Goal: Task Accomplishment & Management: Complete application form

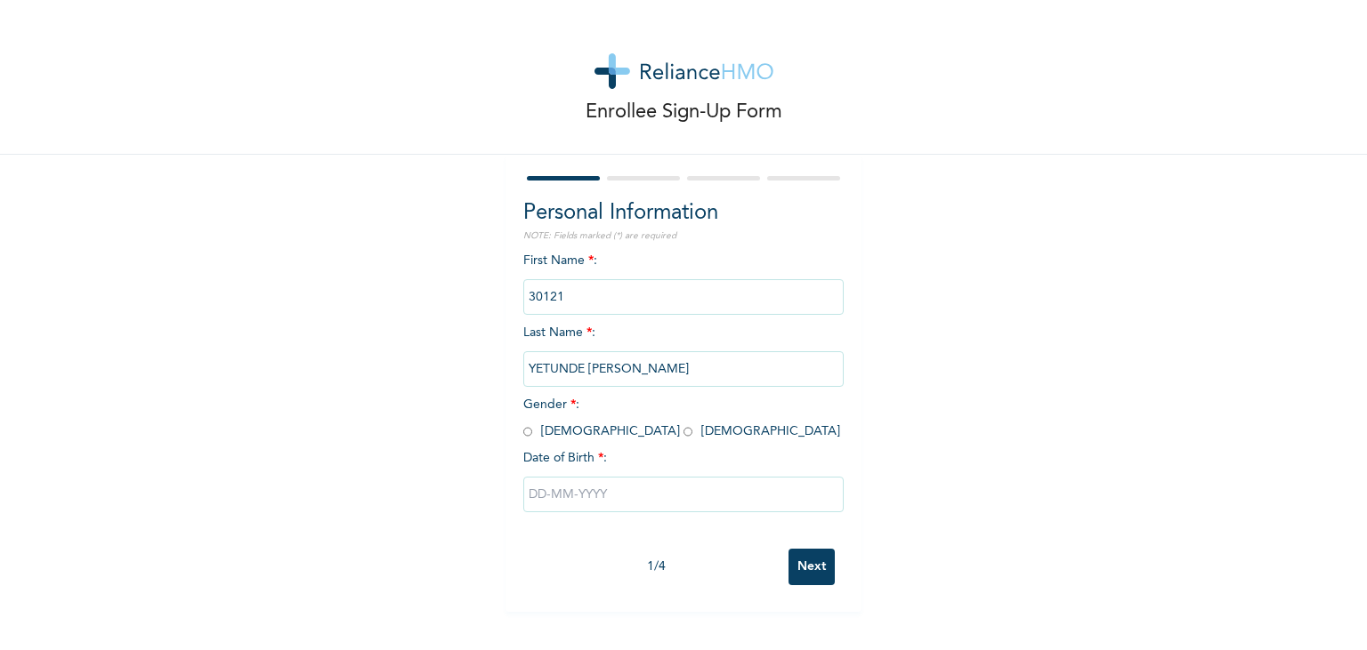
click at [580, 494] on input "text" at bounding box center [683, 495] width 320 height 36
select select "7"
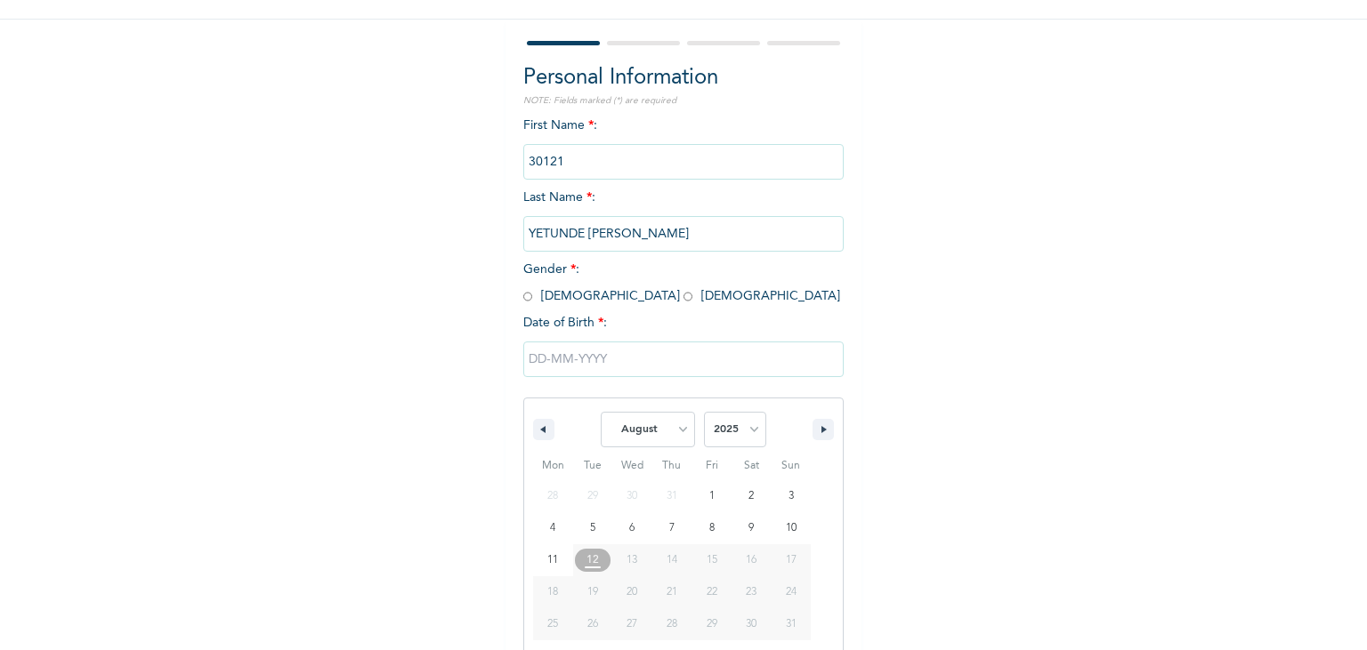
scroll to position [144, 0]
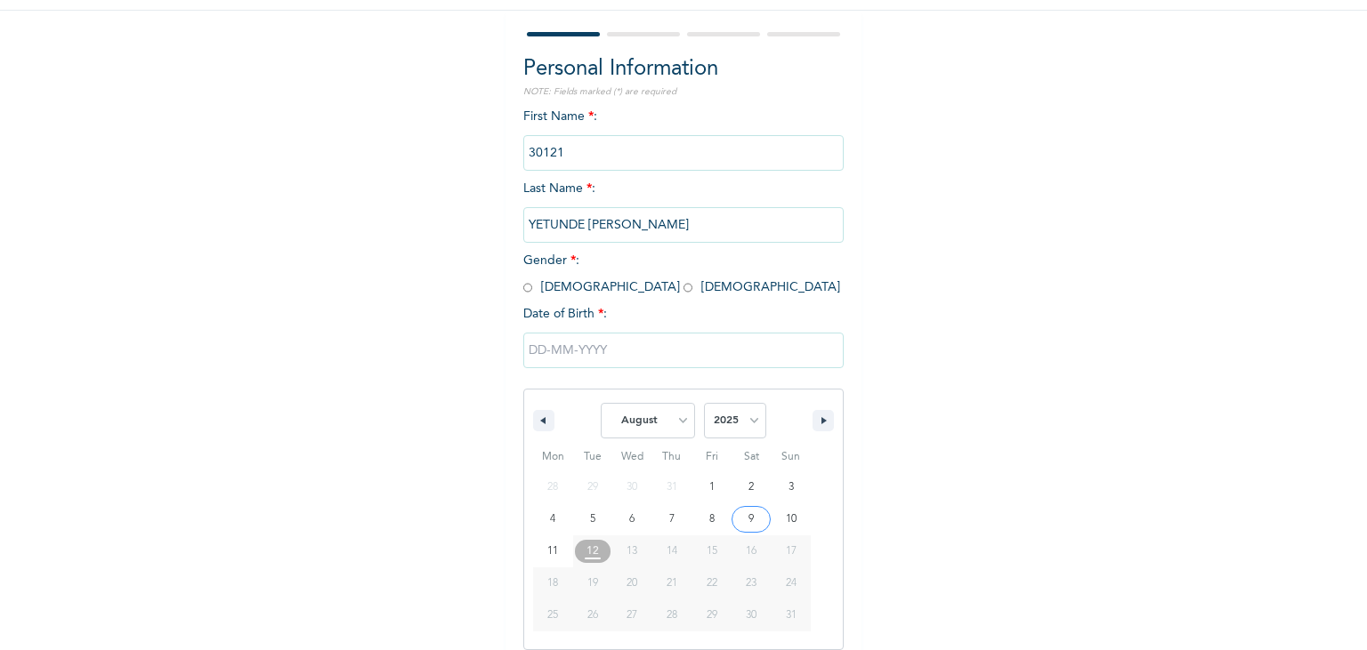
type input "[DATE]"
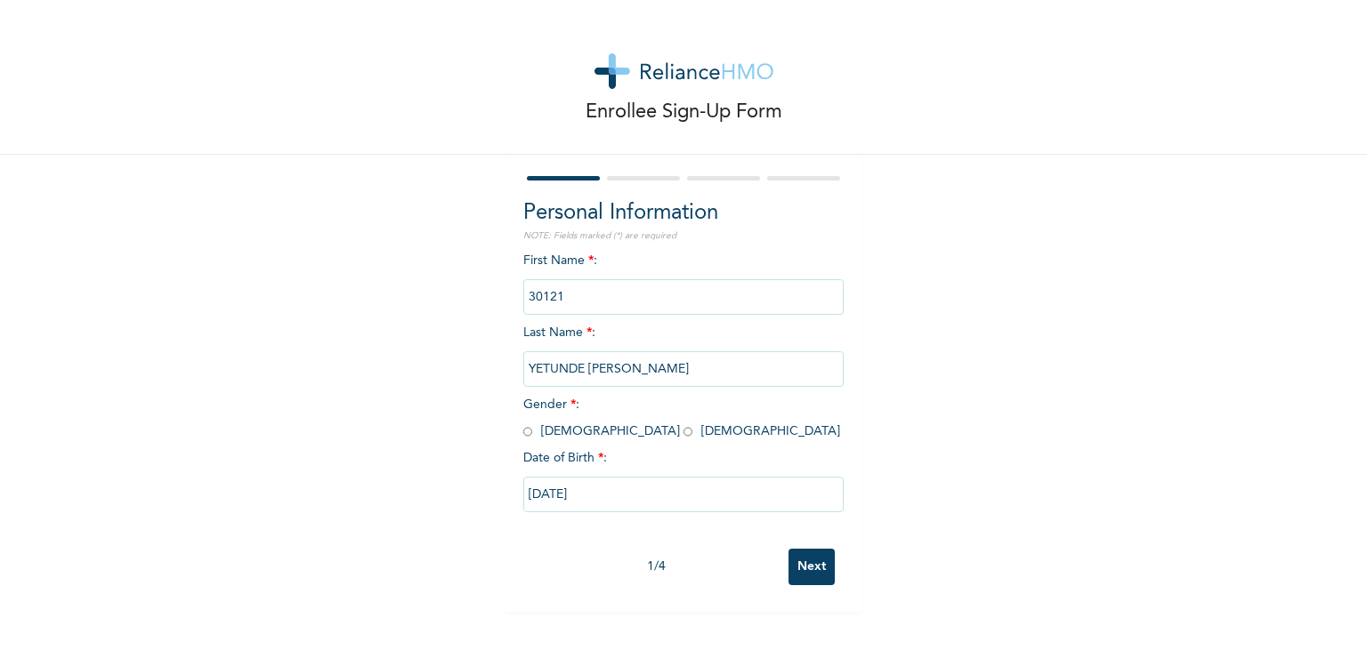
click at [594, 483] on input "[DATE]" at bounding box center [683, 495] width 320 height 36
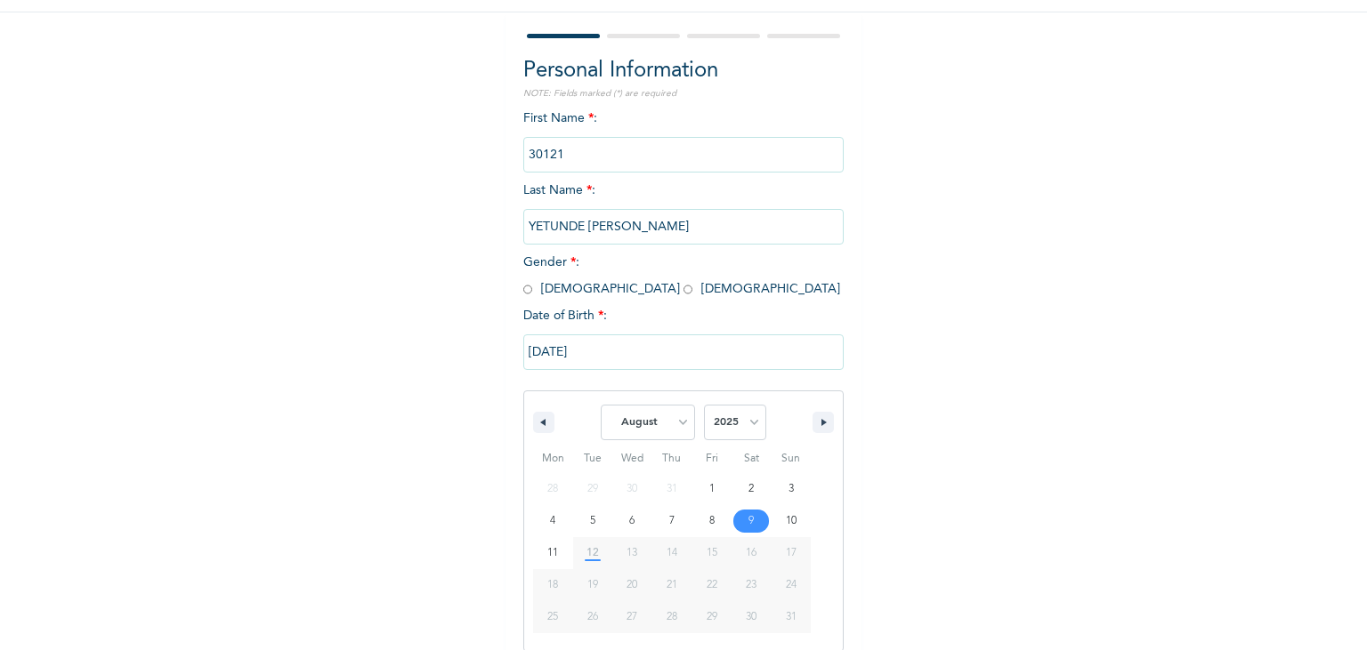
scroll to position [144, 0]
click at [601, 403] on select "January February March April May June July August September October November De…" at bounding box center [648, 421] width 94 height 36
click option "April" at bounding box center [0, 0] width 0 height 0
click at [601, 403] on select "January February March April May June July August September October November De…" at bounding box center [648, 421] width 94 height 36
select select "4"
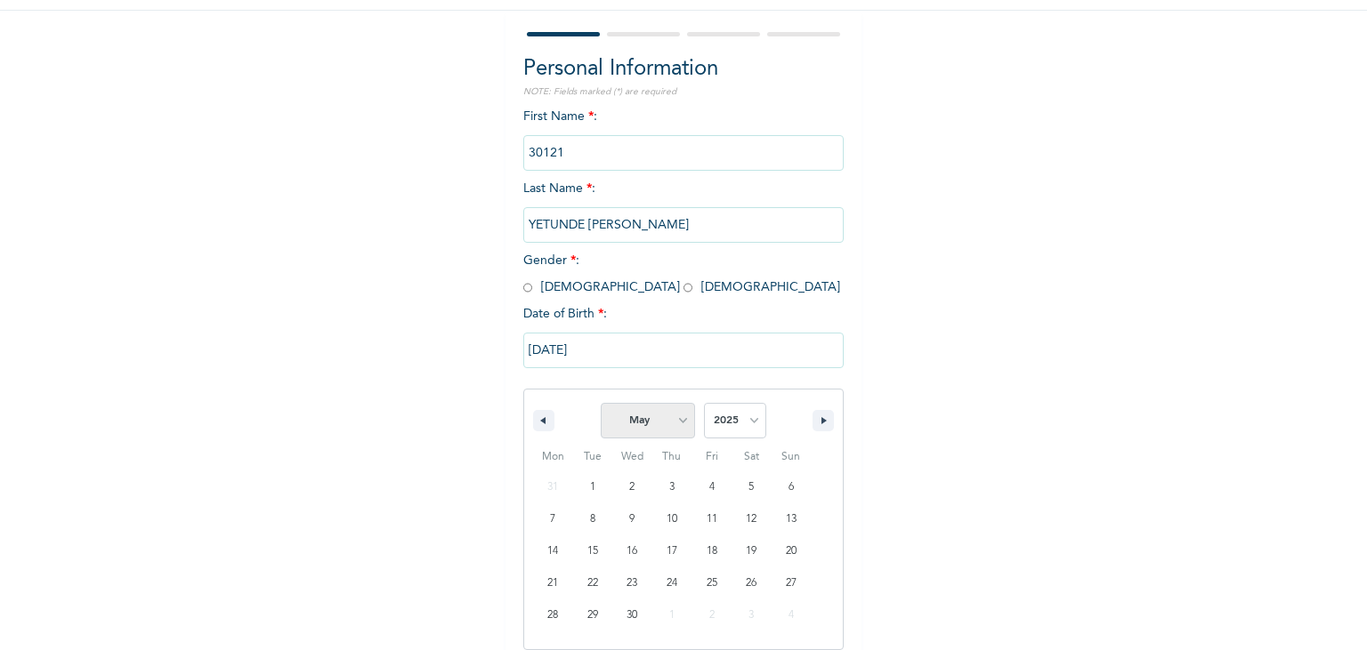
click option "May" at bounding box center [0, 0] width 0 height 0
click at [704, 403] on select "2025 2024 2023 2022 2021 2020 2019 2018 2017 2016 2015 2014 2013 2012 2011 2010…" at bounding box center [735, 421] width 62 height 36
select select "1999"
click option "1999" at bounding box center [0, 0] width 0 height 0
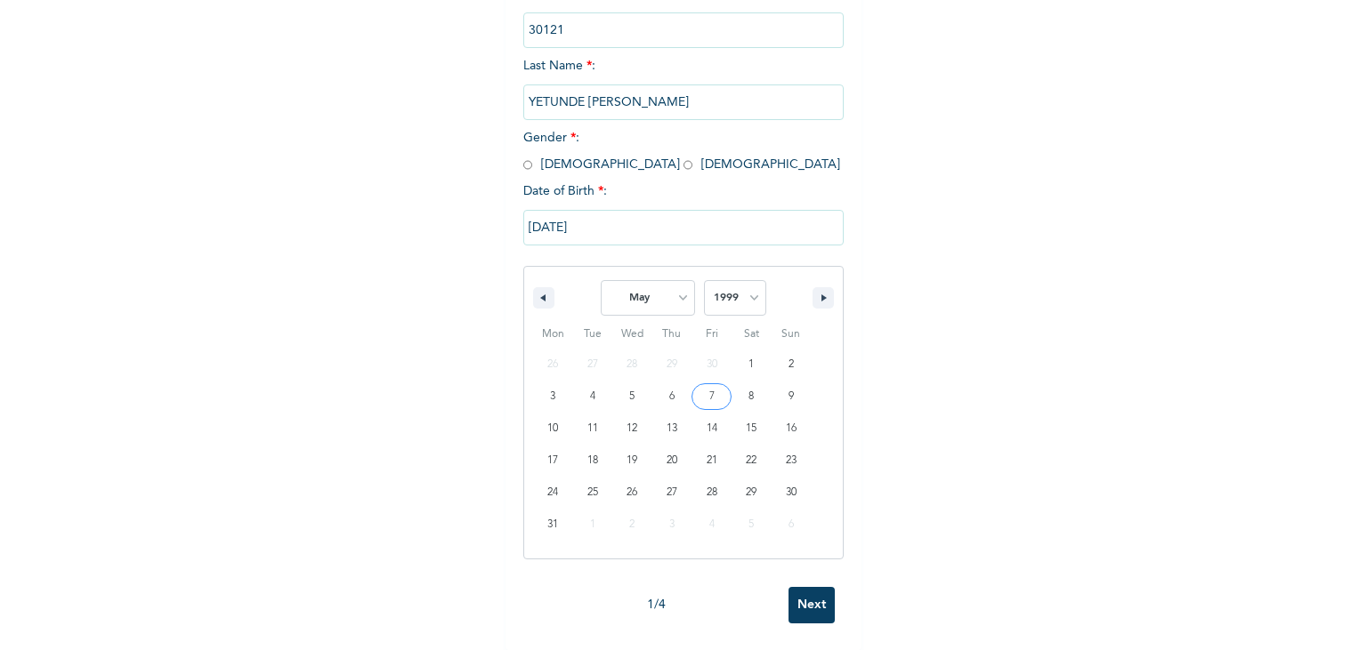
scroll to position [0, 0]
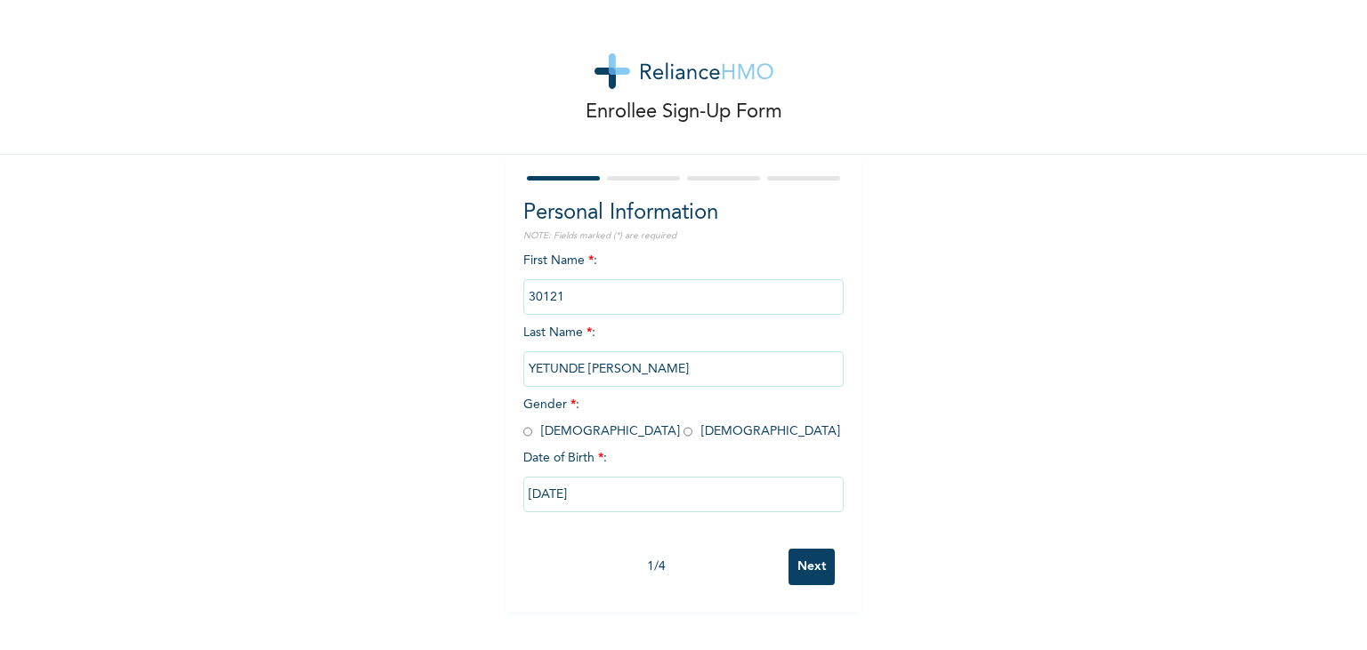
click at [579, 166] on div "Personal Information NOTE: Fields marked (*) are required First Name * : 30121 …" at bounding box center [683, 383] width 356 height 457
click at [683, 432] on input "radio" at bounding box center [687, 432] width 9 height 17
radio input "true"
click at [603, 500] on input "[DATE]" at bounding box center [683, 495] width 320 height 36
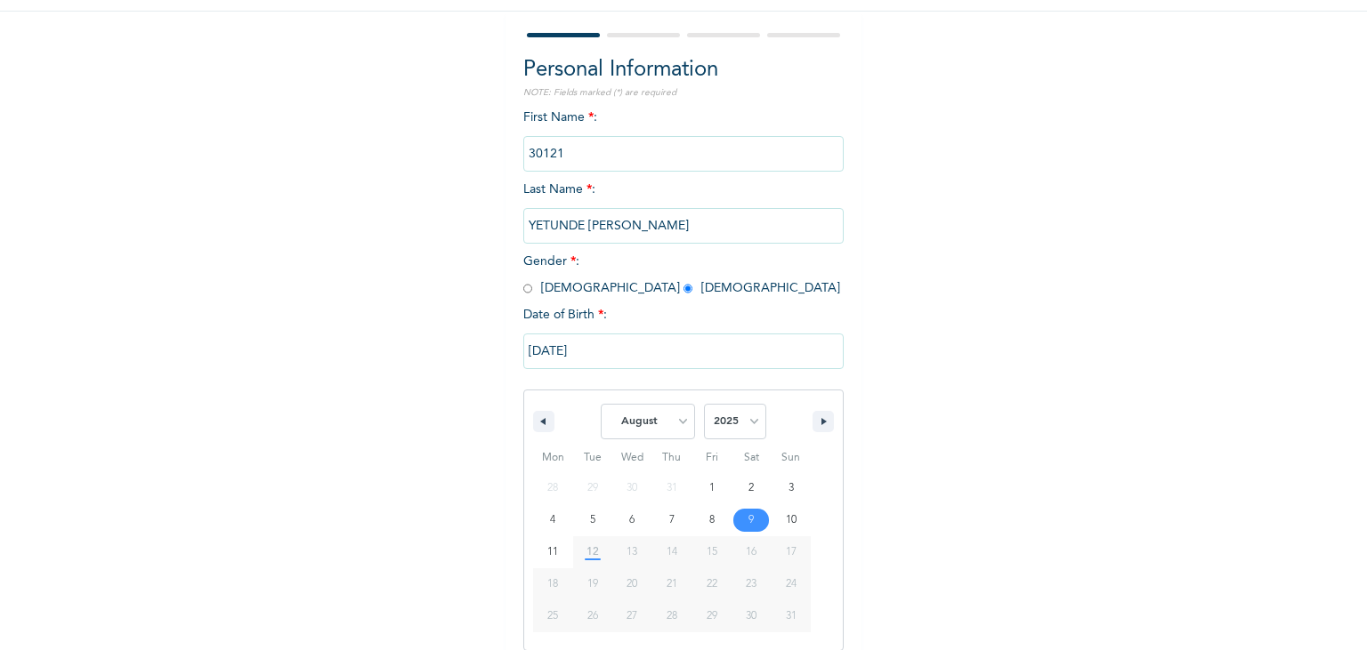
scroll to position [144, 0]
click at [601, 403] on select "January February March April May June July August September October November De…" at bounding box center [648, 421] width 94 height 36
select select "4"
click option "May" at bounding box center [0, 0] width 0 height 0
type input "[DATE]"
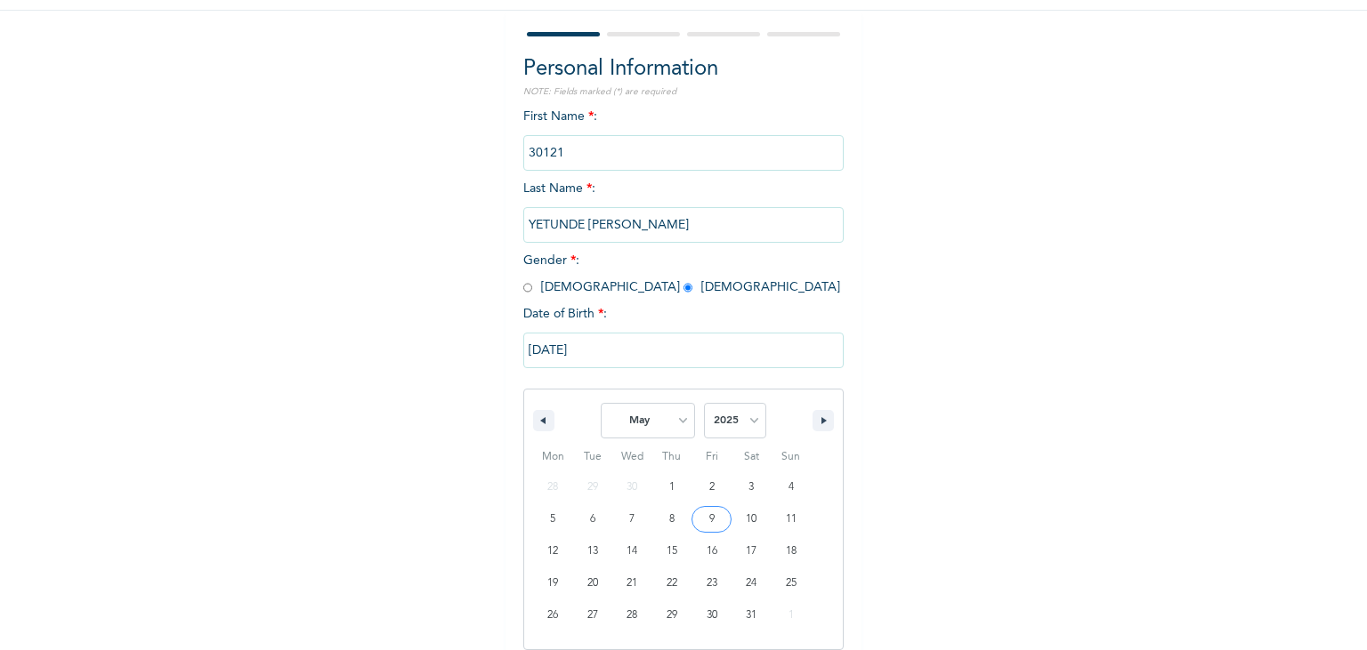
scroll to position [0, 0]
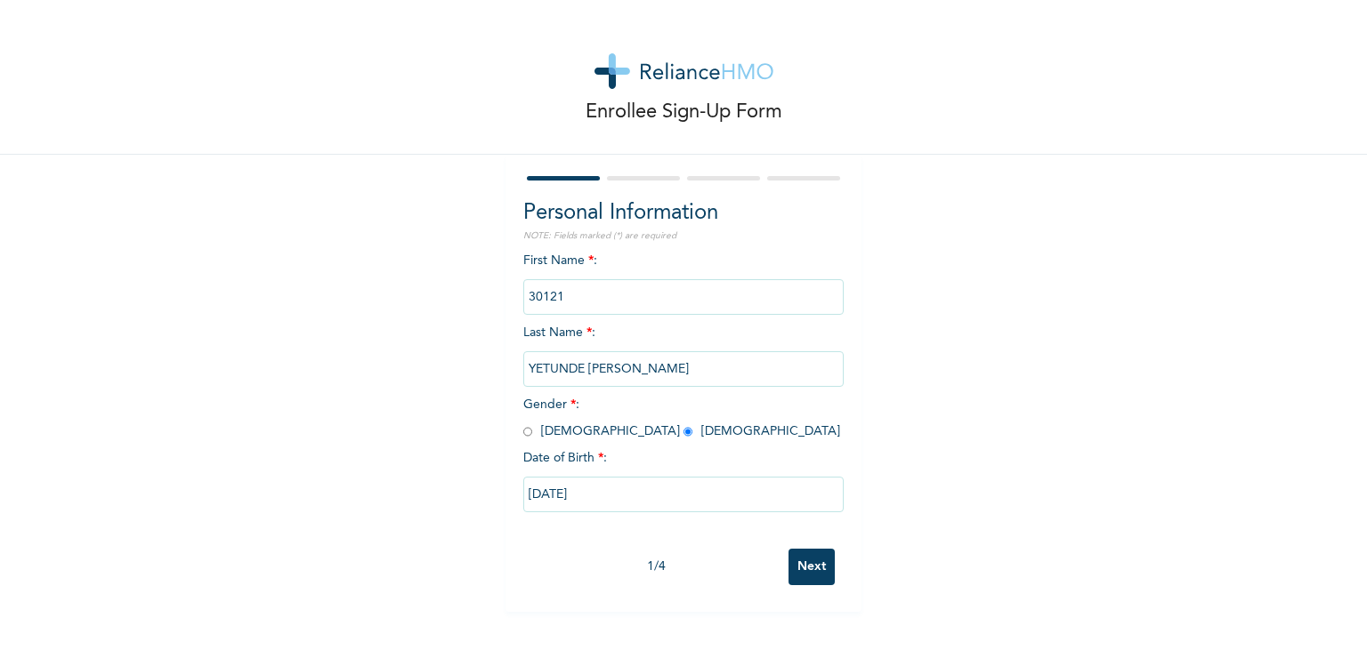
click at [658, 489] on input "[DATE]" at bounding box center [683, 495] width 320 height 36
select select "4"
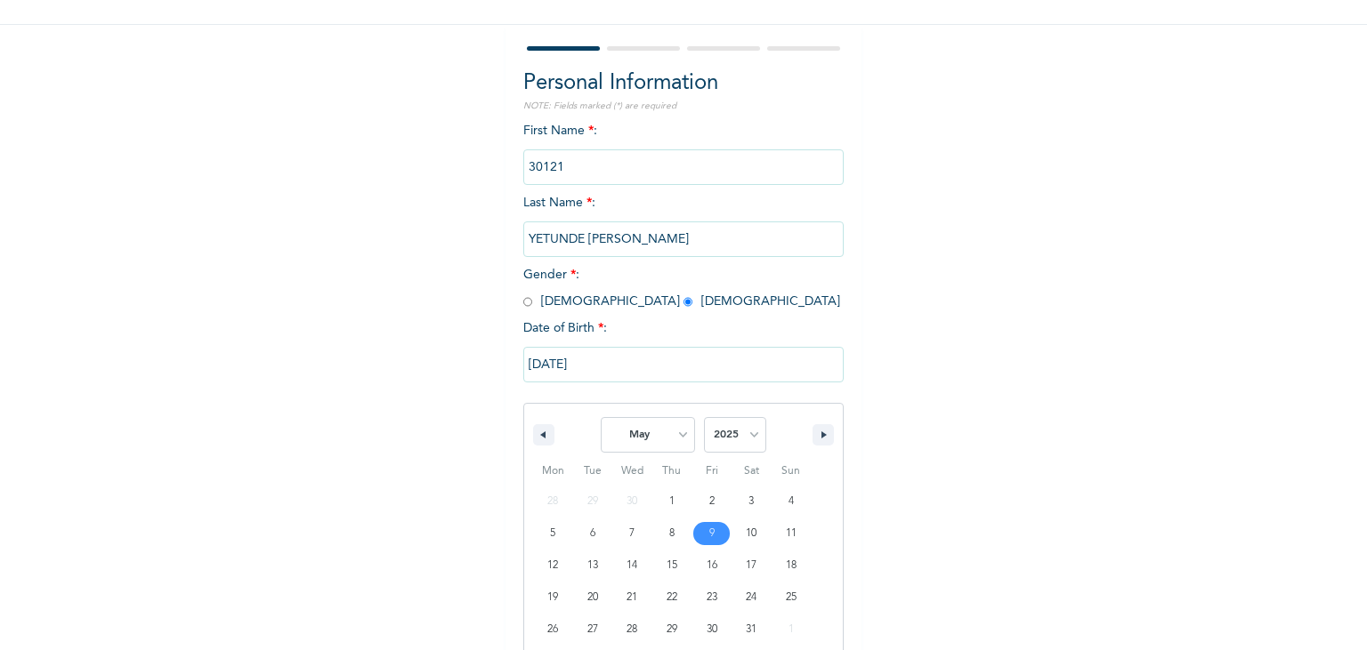
scroll to position [144, 0]
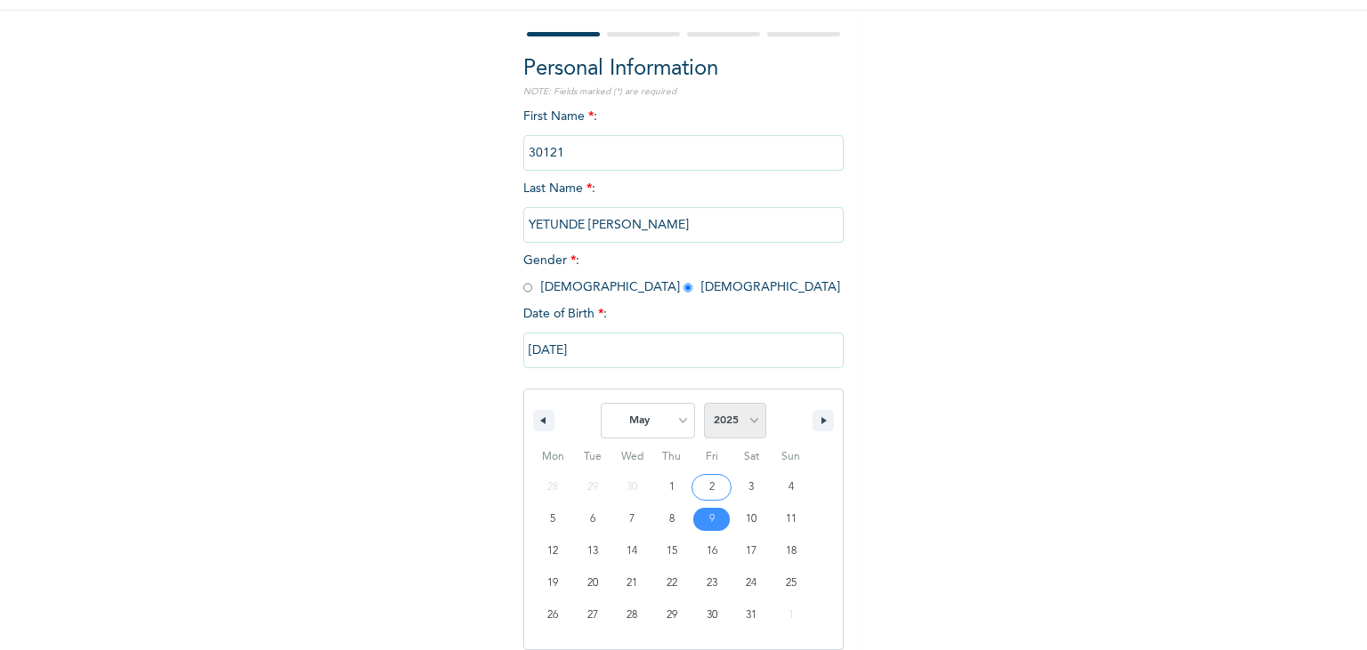
click at [704, 403] on select "2025 2024 2023 2022 2021 2020 2019 2018 2017 2016 2015 2014 2013 2012 2011 2010…" at bounding box center [735, 421] width 62 height 36
select select "1999"
click option "1999" at bounding box center [0, 0] width 0 height 0
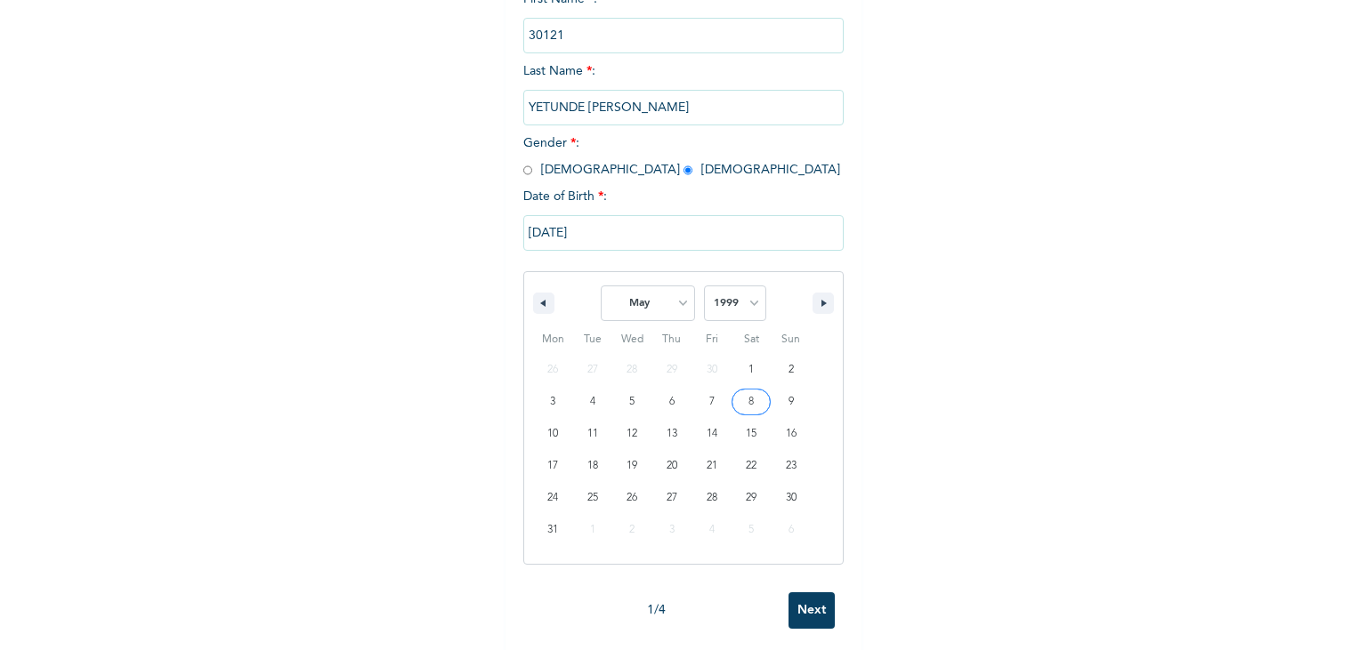
scroll to position [267, 0]
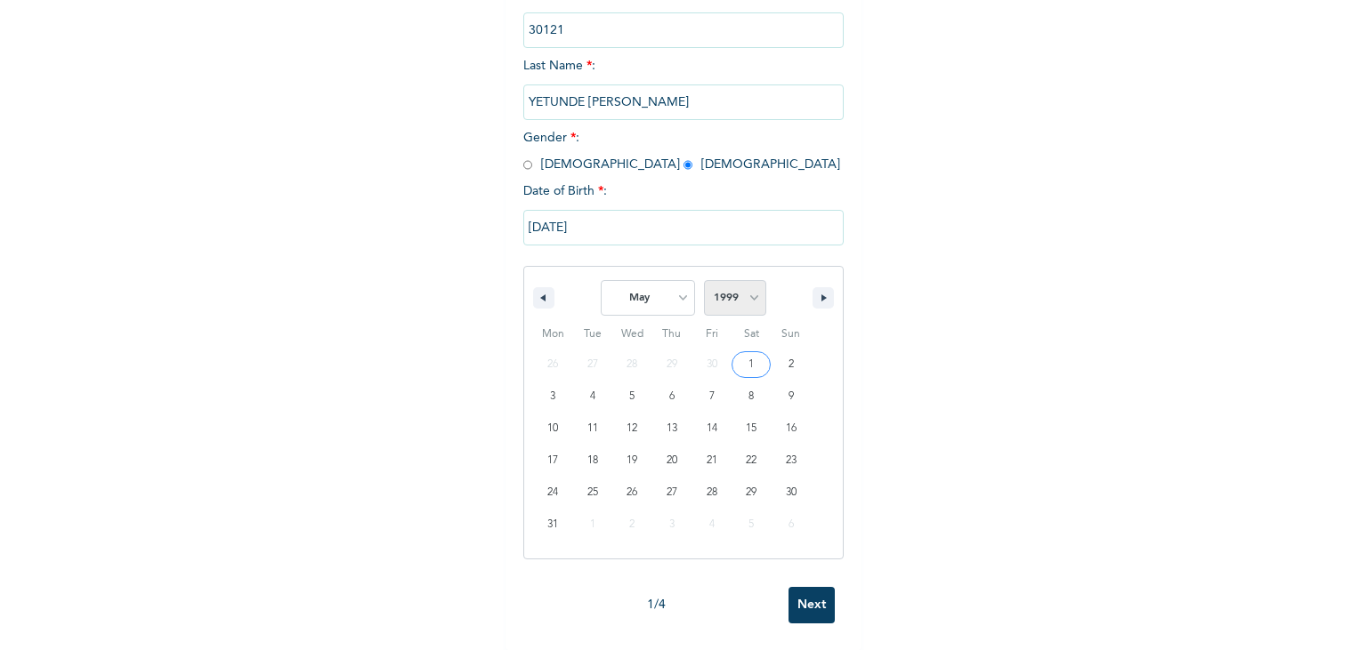
click at [704, 280] on select "2025 2024 2023 2022 2021 2020 2019 2018 2017 2016 2015 2014 2013 2012 2011 2010…" at bounding box center [735, 298] width 62 height 36
click at [601, 280] on select "January February March April May June July August September October November De…" at bounding box center [648, 298] width 94 height 36
click at [704, 280] on select "2025 2024 2023 2022 2021 2020 2019 2018 2017 2016 2015 2014 2013 2012 2011 2010…" at bounding box center [735, 298] width 62 height 36
click at [601, 280] on select "January February March April May June July August September October November De…" at bounding box center [648, 298] width 94 height 36
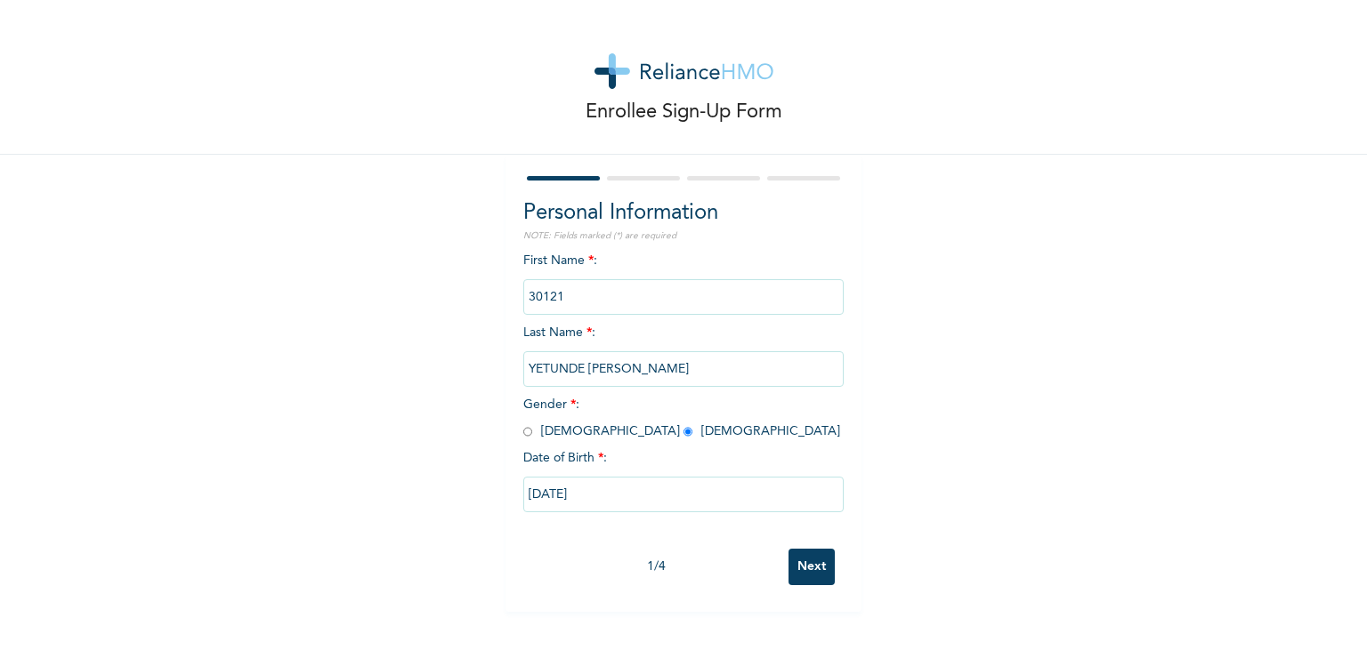
type input "[DATE]"
click at [806, 561] on input "Next" at bounding box center [811, 567] width 46 height 36
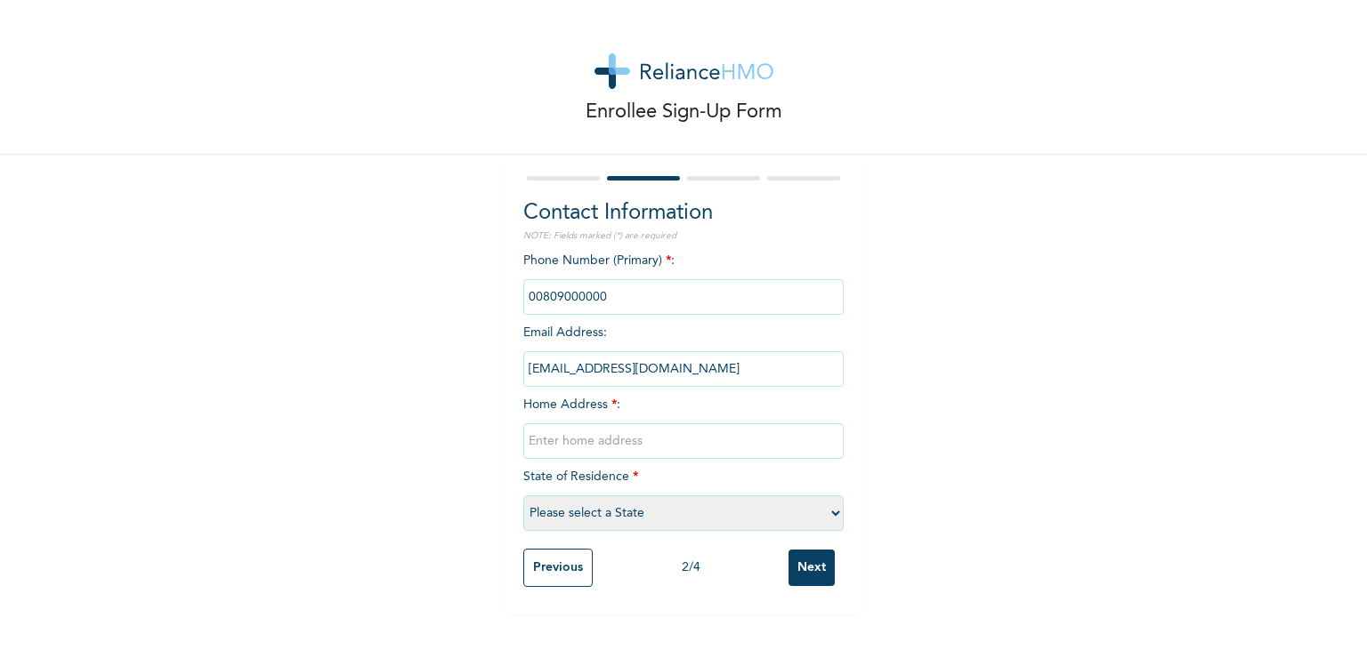
click at [648, 303] on input "phone" at bounding box center [683, 297] width 320 height 36
click at [648, 305] on input "phone" at bounding box center [683, 297] width 320 height 36
click at [622, 304] on input "phone" at bounding box center [683, 297] width 320 height 36
drag, startPoint x: 610, startPoint y: 297, endPoint x: 528, endPoint y: 313, distance: 83.4
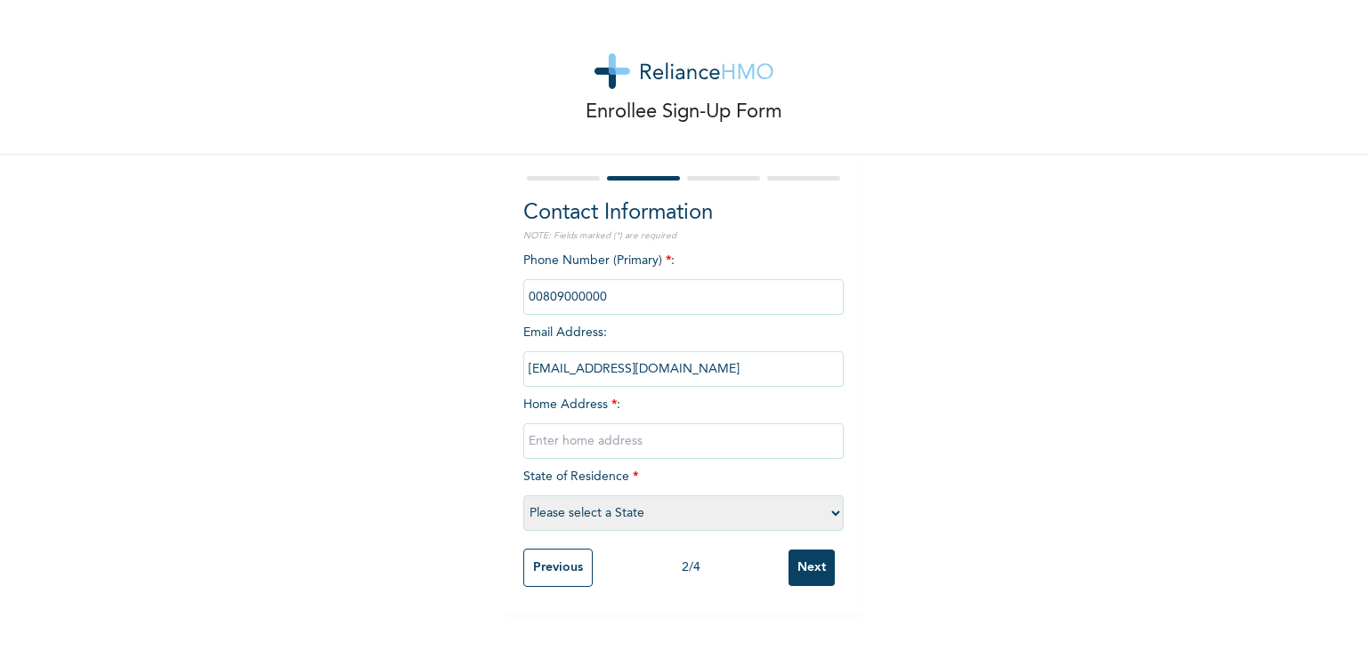
click at [528, 313] on input "phone" at bounding box center [683, 297] width 320 height 36
click at [702, 301] on input "phone" at bounding box center [683, 297] width 320 height 36
drag, startPoint x: 605, startPoint y: 294, endPoint x: 530, endPoint y: 290, distance: 74.8
click at [530, 290] on input "phone" at bounding box center [683, 297] width 320 height 36
click at [609, 304] on input "phone" at bounding box center [683, 297] width 320 height 36
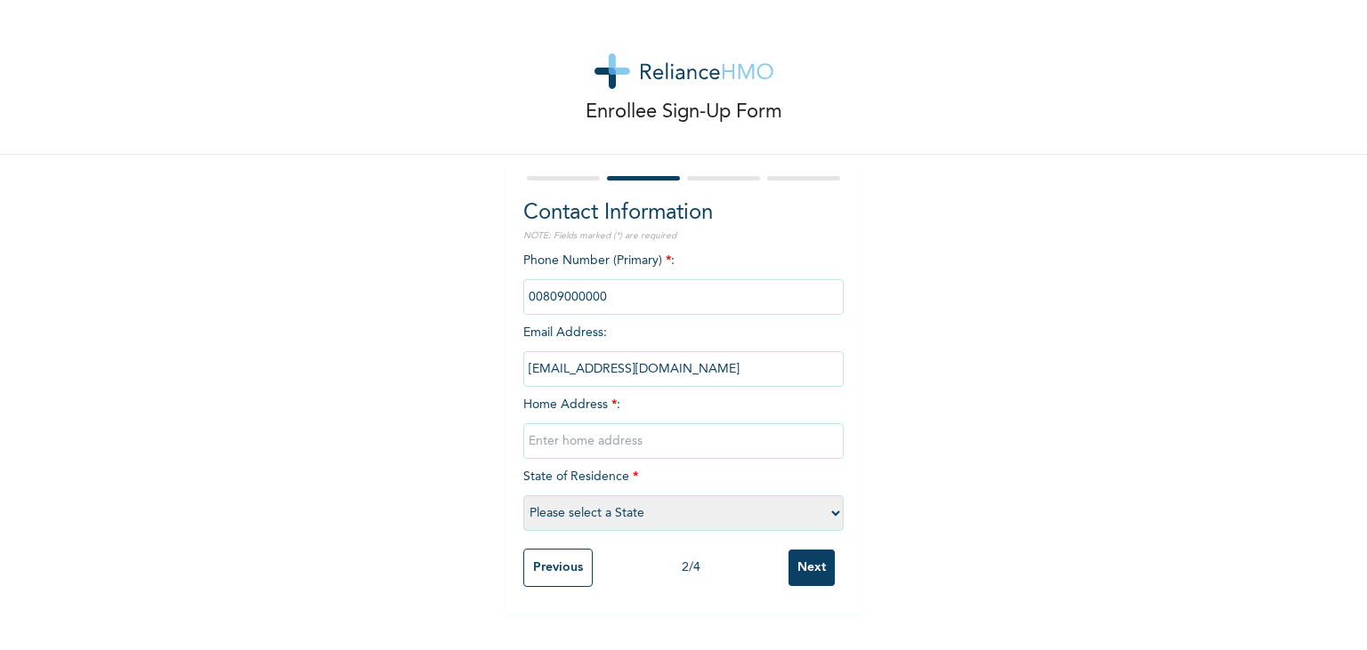
click at [609, 304] on input "phone" at bounding box center [683, 297] width 320 height 36
click at [620, 374] on input "[EMAIL_ADDRESS][DOMAIN_NAME]" at bounding box center [683, 369] width 320 height 36
click at [642, 437] on input "text" at bounding box center [683, 442] width 320 height 36
click at [642, 437] on input "j" at bounding box center [683, 442] width 320 height 36
type input "j"
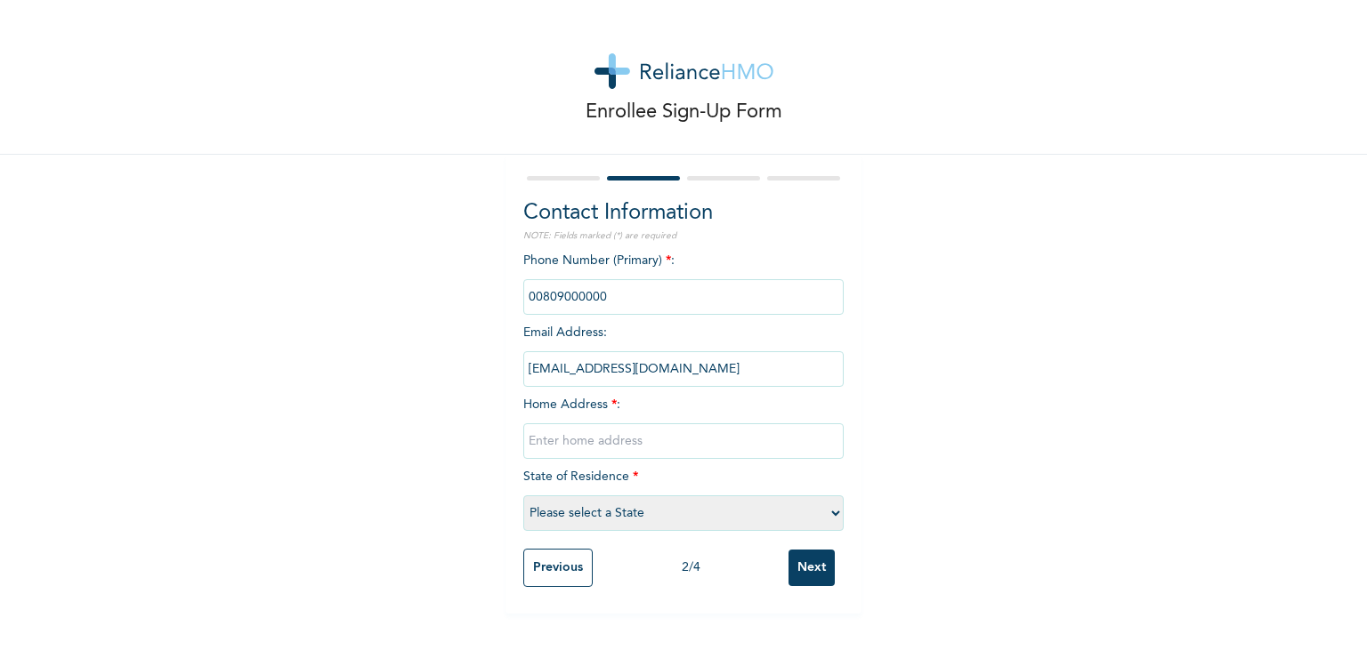
click at [625, 304] on input "phone" at bounding box center [683, 297] width 320 height 36
click at [763, 376] on input "[EMAIL_ADDRESS][DOMAIN_NAME]" at bounding box center [683, 369] width 320 height 36
click at [763, 374] on input "[EMAIL_ADDRESS][DOMAIN_NAME]" at bounding box center [683, 369] width 320 height 36
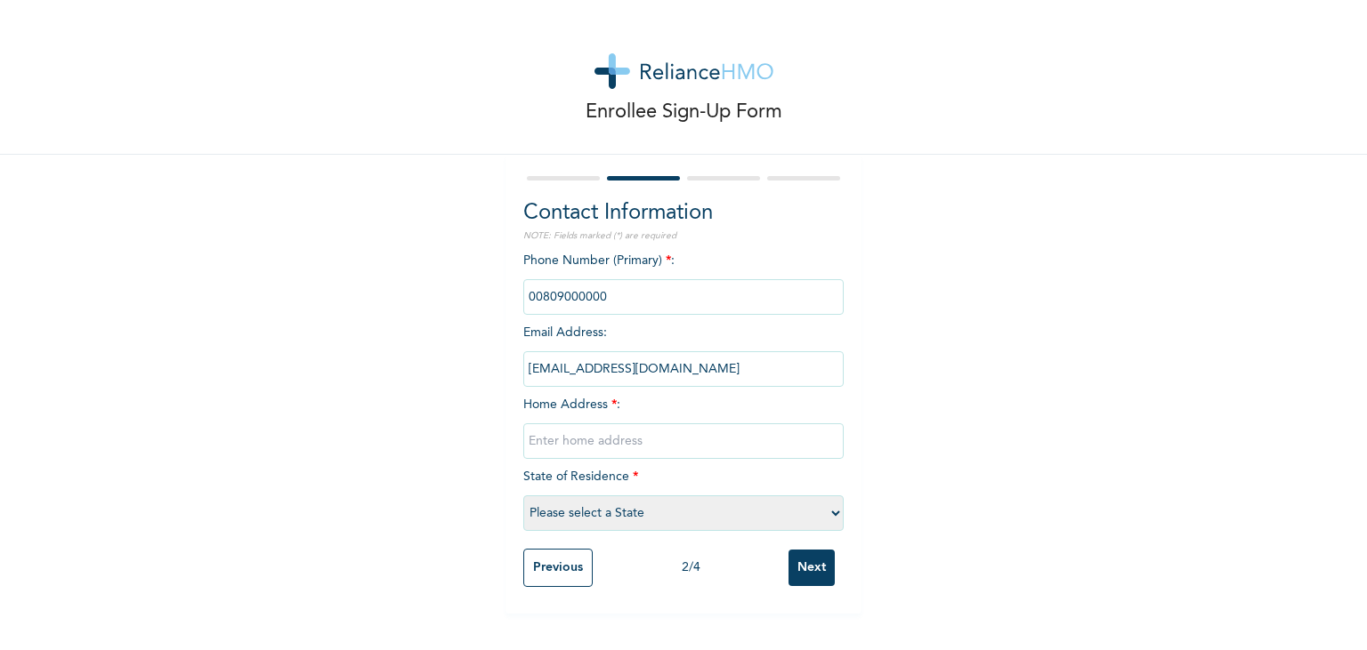
click at [763, 374] on input "[EMAIL_ADDRESS][DOMAIN_NAME]" at bounding box center [683, 369] width 320 height 36
click at [628, 298] on input "phone" at bounding box center [683, 297] width 320 height 36
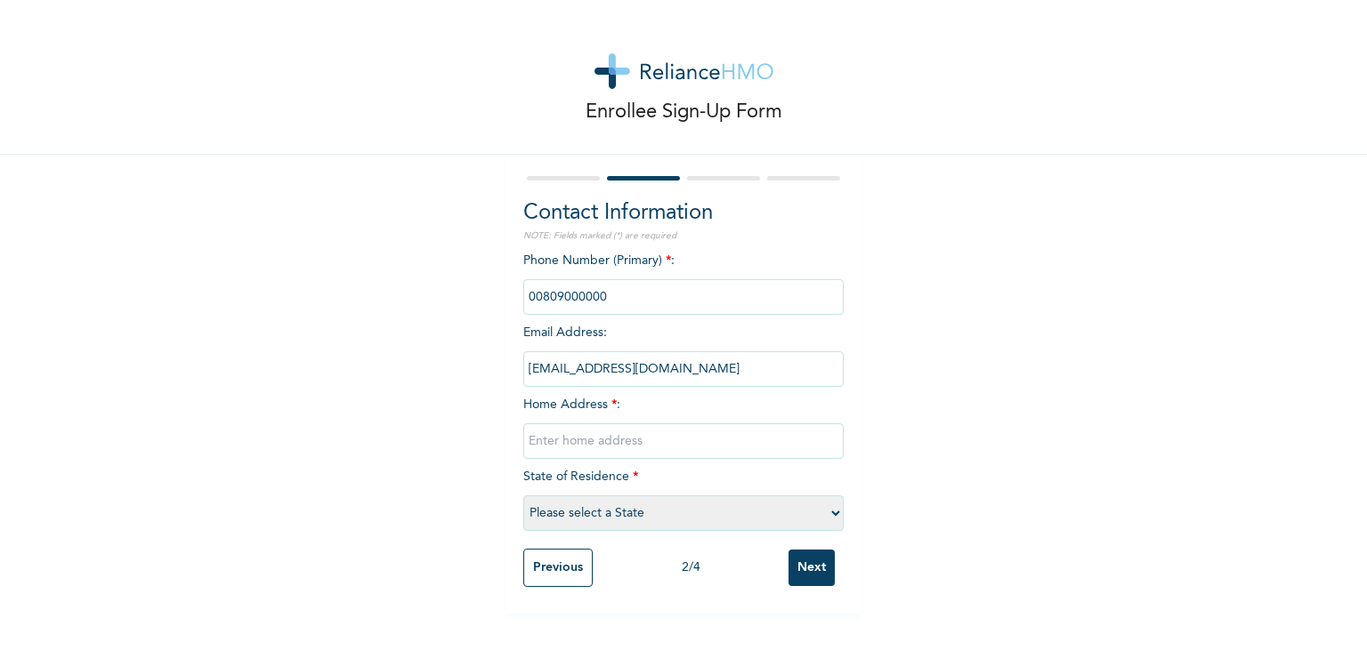
click at [655, 289] on input "phone" at bounding box center [683, 297] width 320 height 36
click at [653, 365] on input "[EMAIL_ADDRESS][DOMAIN_NAME]" at bounding box center [683, 369] width 320 height 36
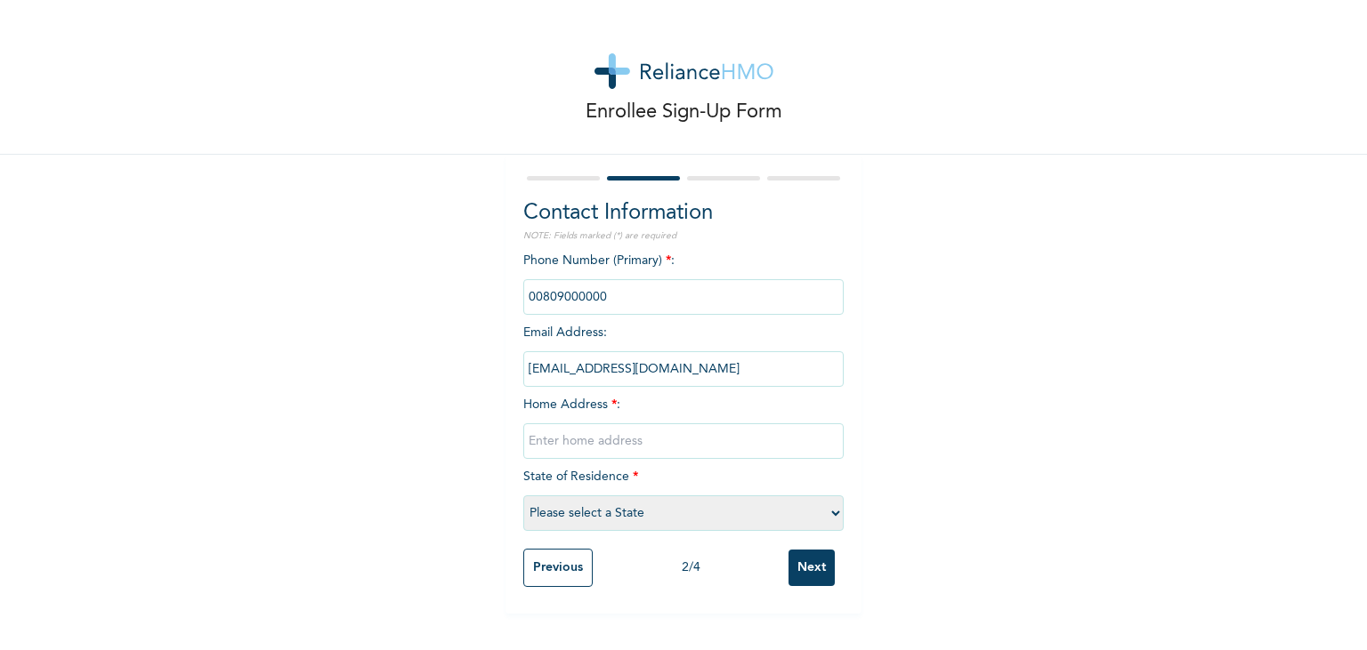
click at [653, 365] on input "[EMAIL_ADDRESS][DOMAIN_NAME]" at bounding box center [683, 369] width 320 height 36
click at [562, 303] on input "phone" at bounding box center [683, 297] width 320 height 36
click at [601, 447] on input "text" at bounding box center [683, 442] width 320 height 36
type input "k"
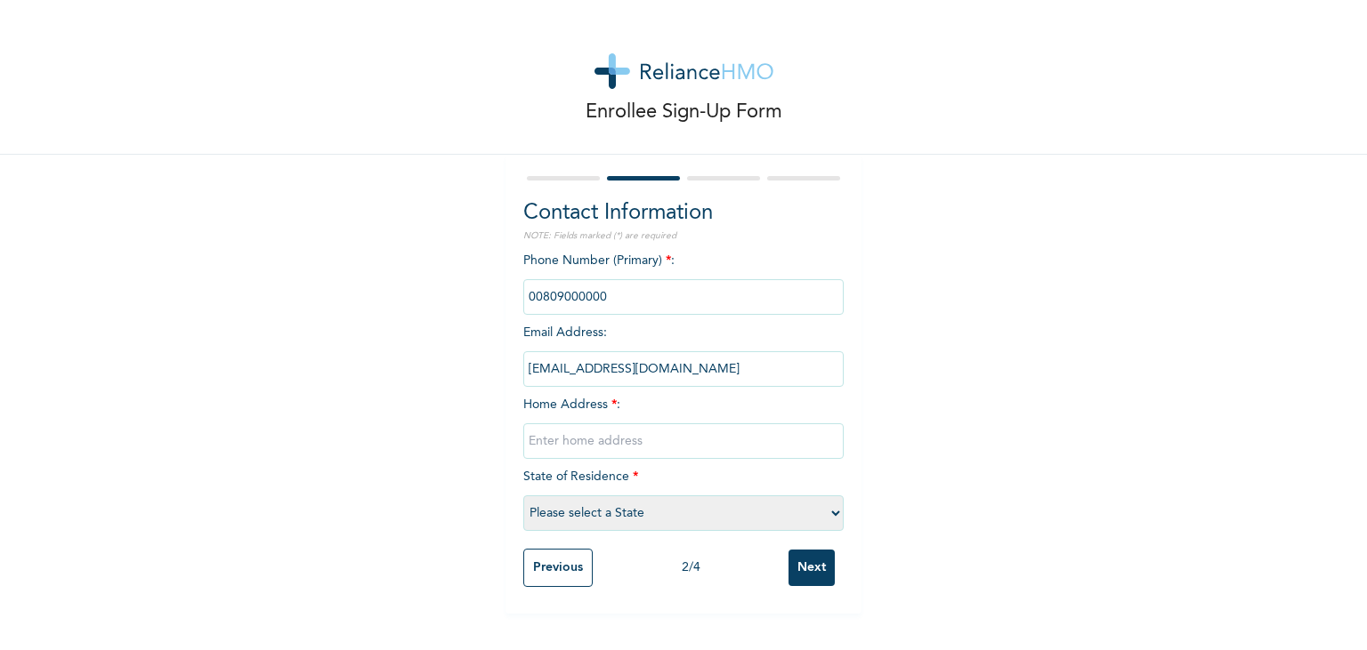
click at [699, 358] on input "[EMAIL_ADDRESS][DOMAIN_NAME]" at bounding box center [683, 369] width 320 height 36
click at [764, 367] on input "[EMAIL_ADDRESS][DOMAIN_NAME]" at bounding box center [683, 369] width 320 height 36
click at [670, 439] on input "text" at bounding box center [683, 442] width 320 height 36
click at [586, 438] on input "3 Adetokje street bariga" at bounding box center [683, 442] width 320 height 36
type input "[STREET_ADDRESS]"
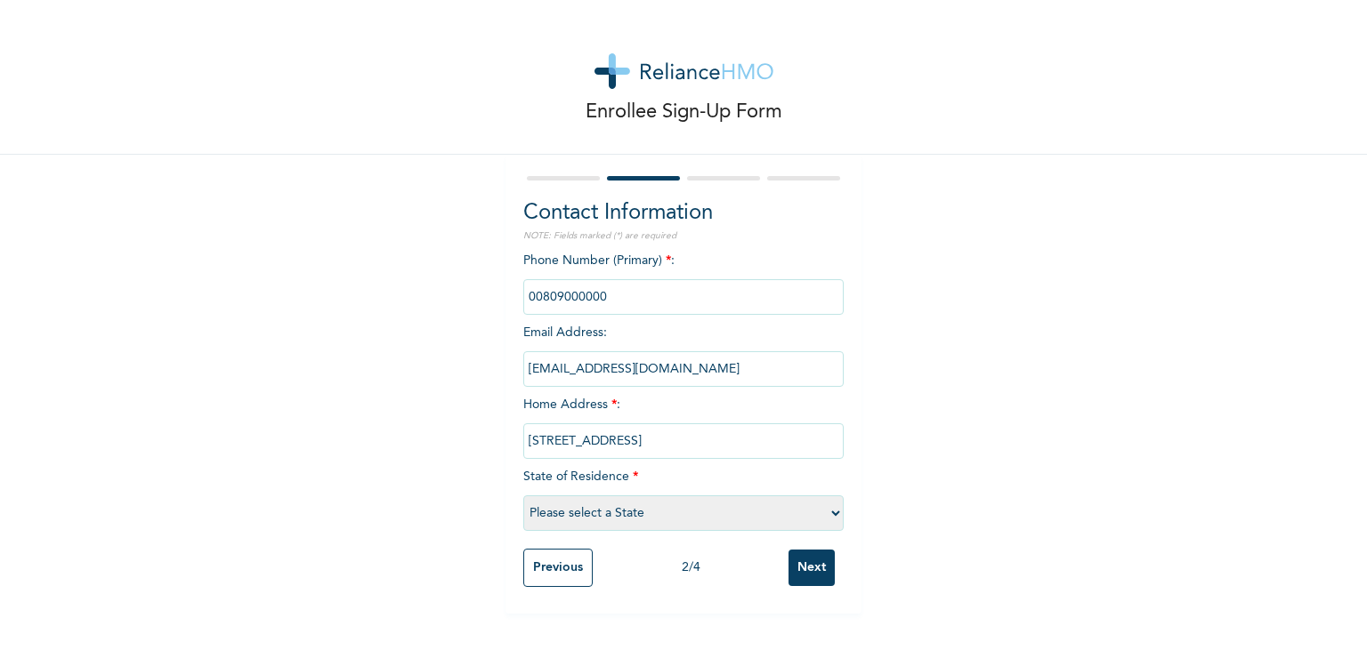
click at [523, 496] on select "Please select a State [PERSON_NAME] (FCT) [PERSON_NAME] Ibom [GEOGRAPHIC_DATA] …" at bounding box center [683, 514] width 320 height 36
select select "25"
click option "[GEOGRAPHIC_DATA]" at bounding box center [0, 0] width 0 height 0
click at [810, 578] on input "Next" at bounding box center [811, 568] width 46 height 36
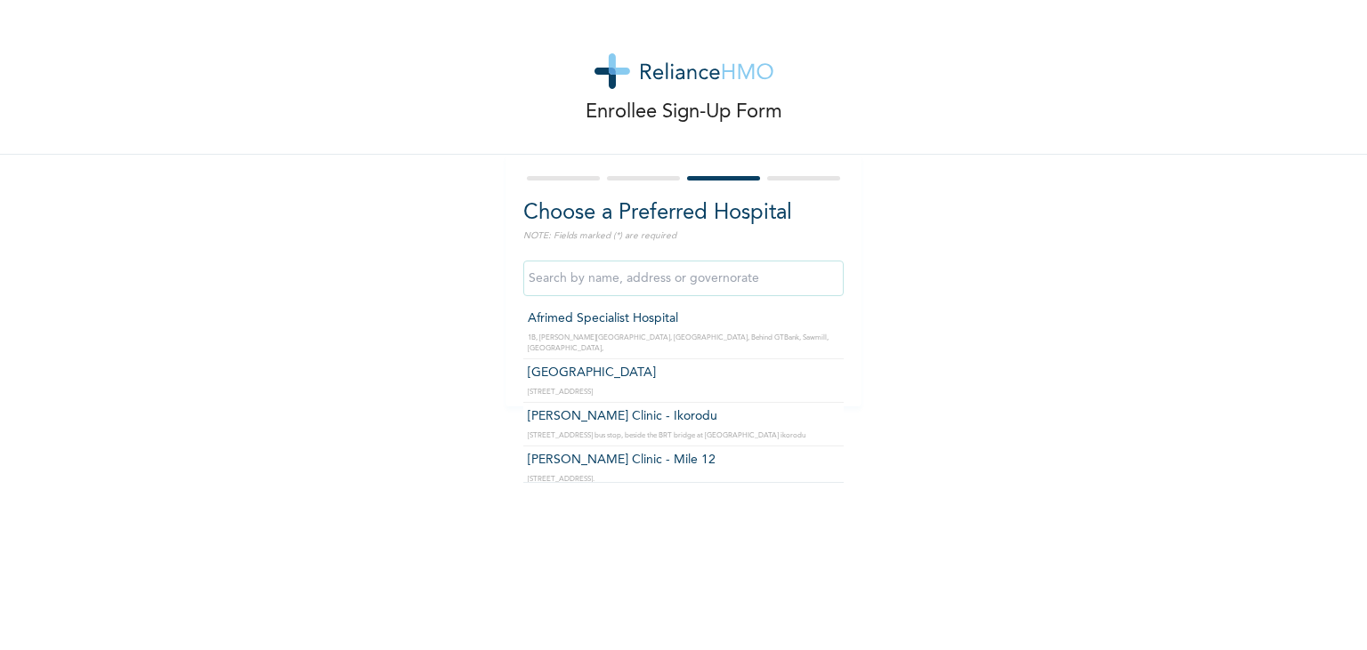
click at [572, 279] on input "text" at bounding box center [683, 279] width 320 height 36
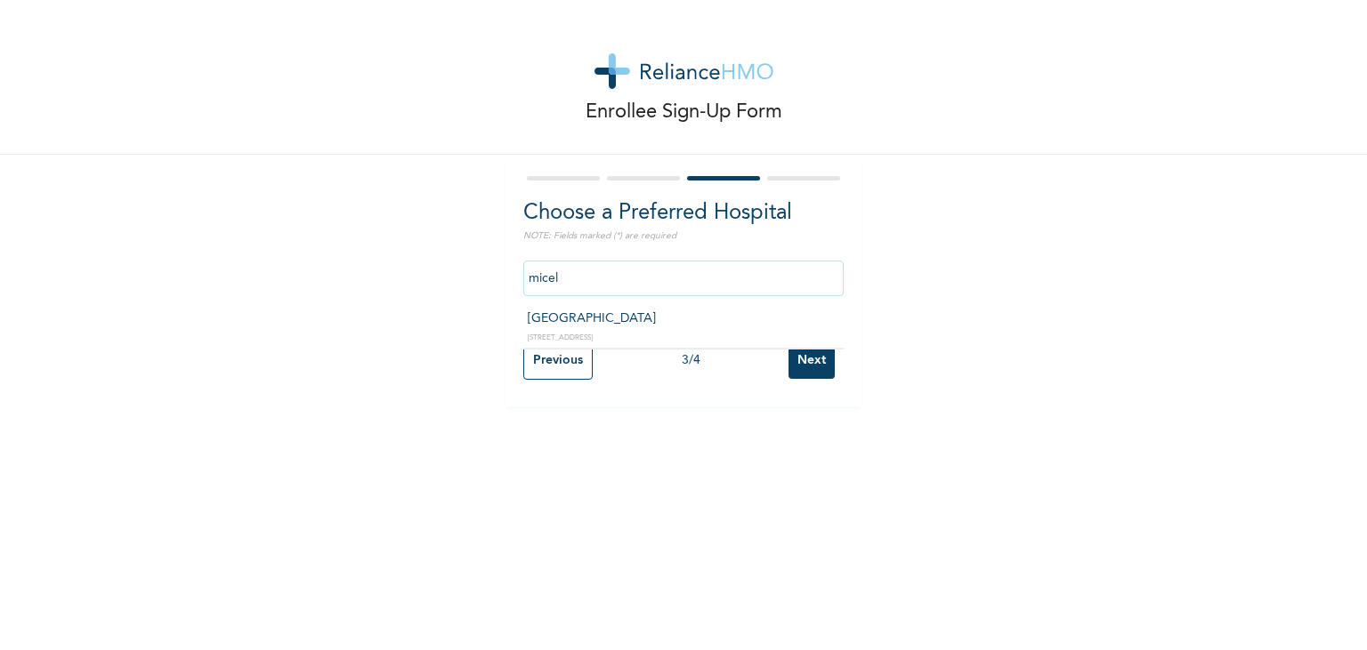
type input "[GEOGRAPHIC_DATA]"
click at [806, 353] on input "Next" at bounding box center [811, 361] width 46 height 36
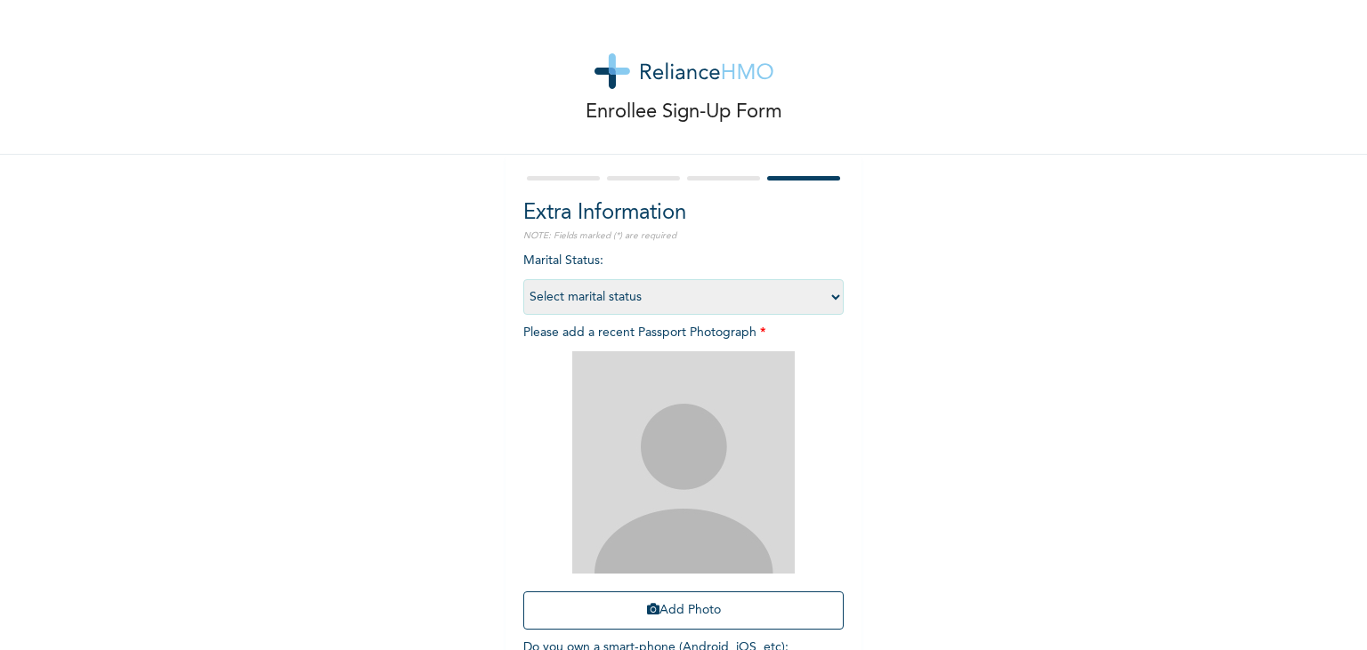
click at [523, 279] on select "Select marital status [DEMOGRAPHIC_DATA] Married [DEMOGRAPHIC_DATA] Widow/[DEMO…" at bounding box center [683, 297] width 320 height 36
select select "2"
click option "Married" at bounding box center [0, 0] width 0 height 0
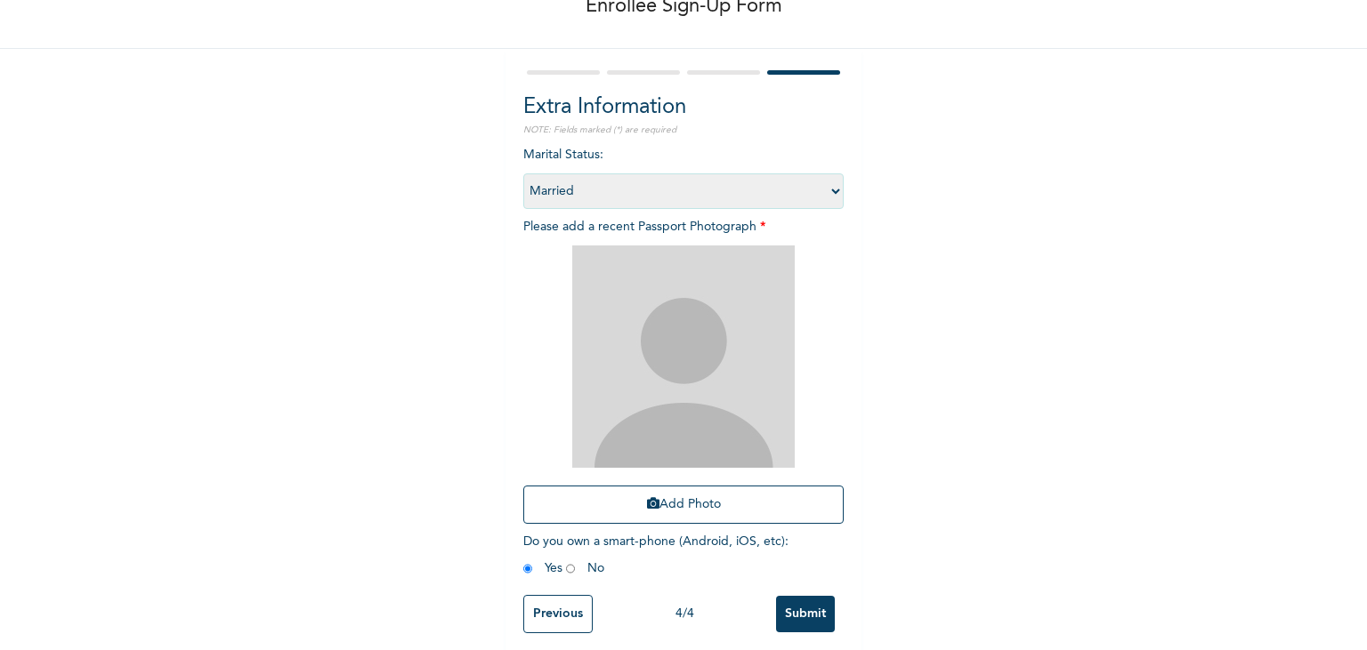
scroll to position [114, 0]
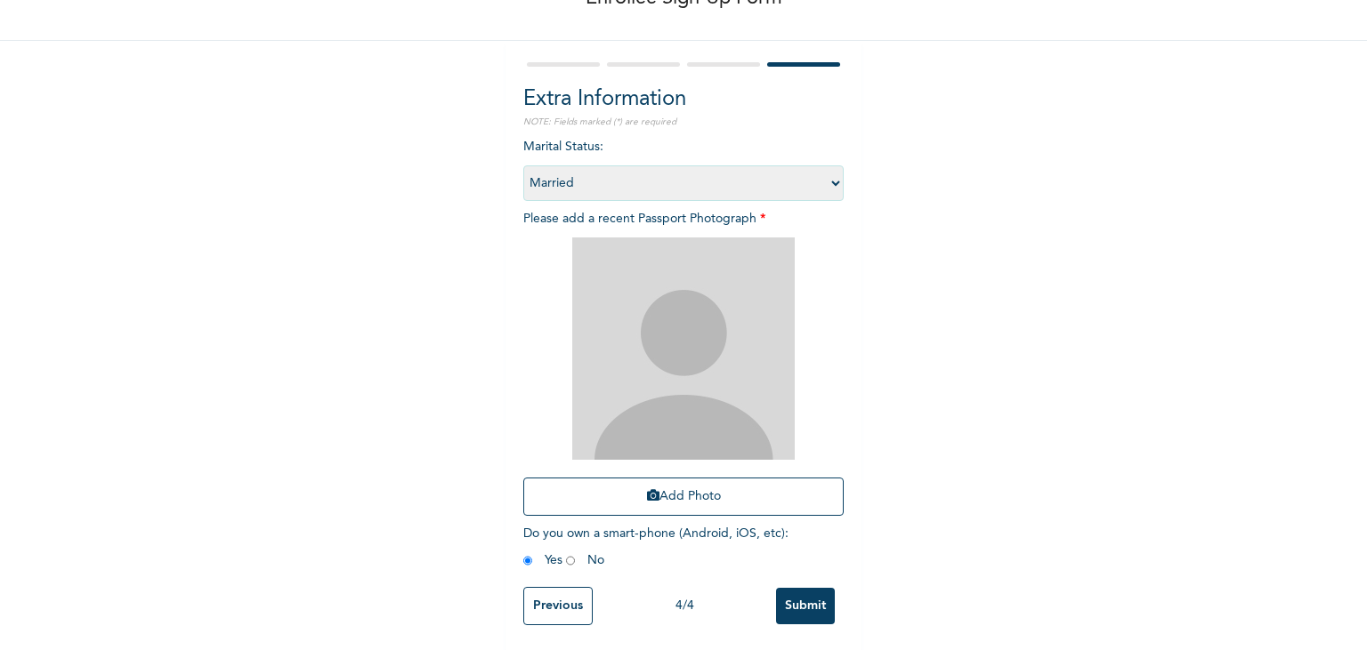
click at [694, 344] on img at bounding box center [683, 349] width 222 height 222
click at [671, 493] on button "Add Photo" at bounding box center [683, 497] width 320 height 38
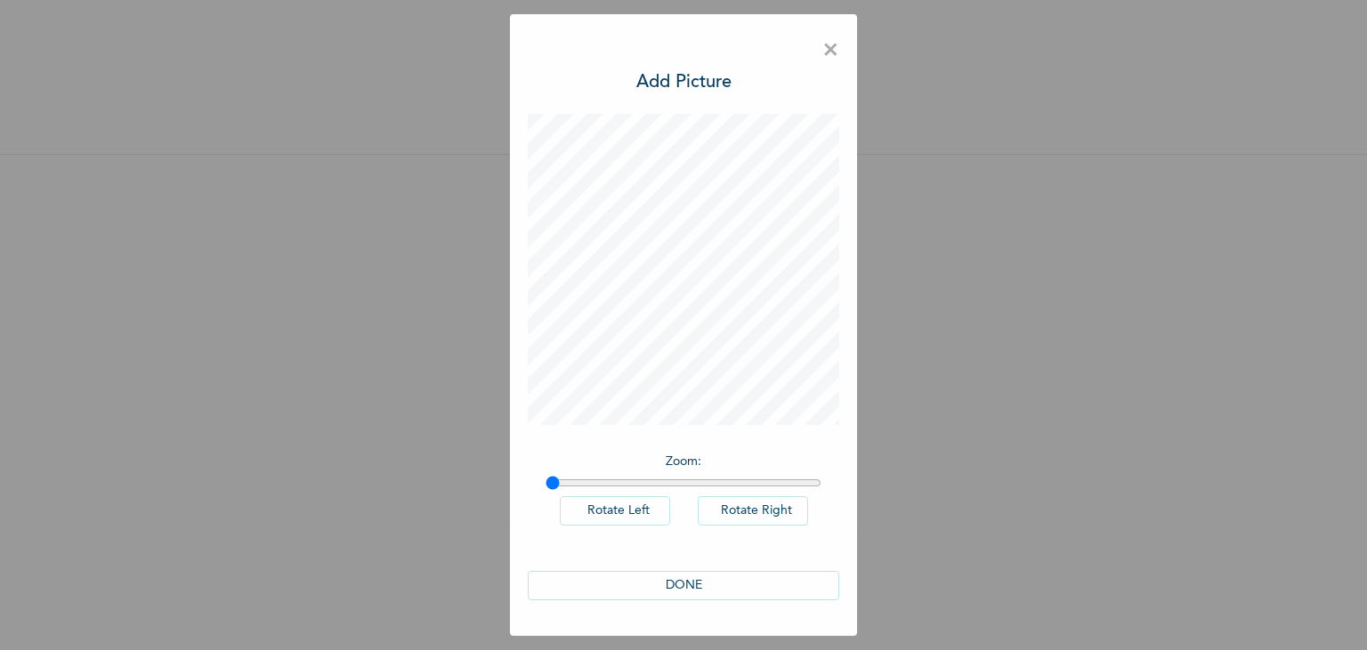
click at [681, 594] on button "DONE" at bounding box center [683, 585] width 311 height 29
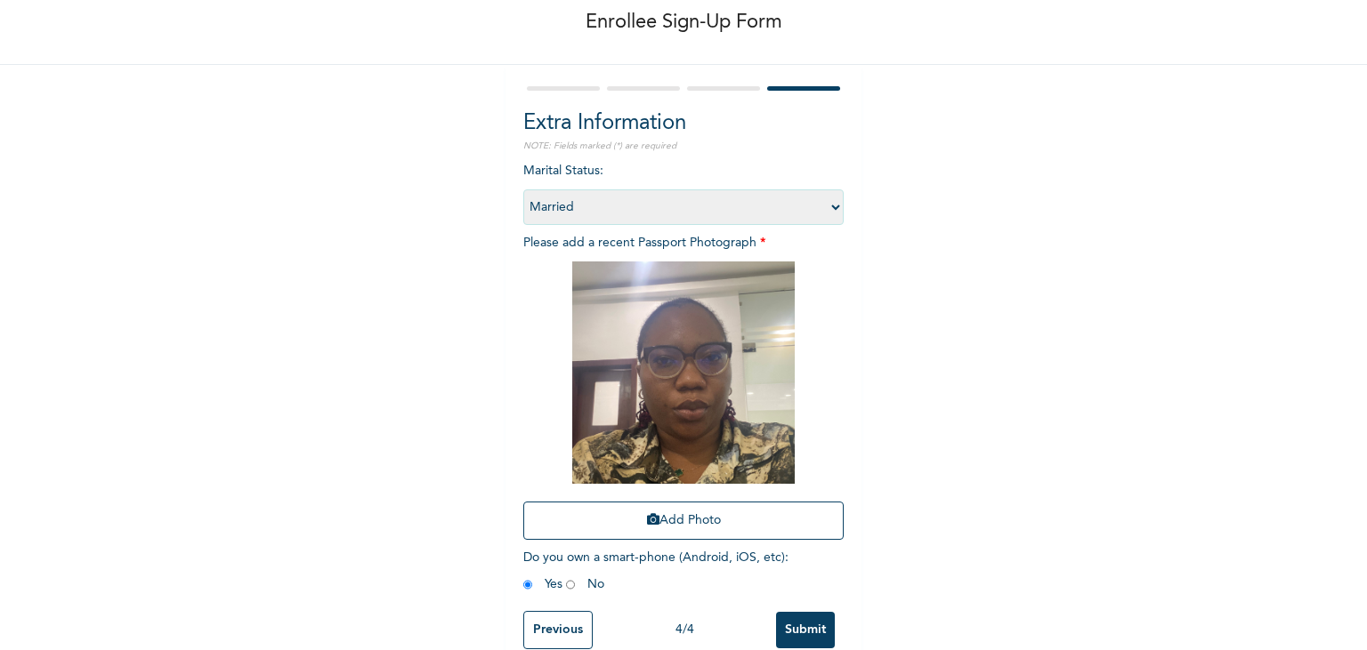
scroll to position [114, 0]
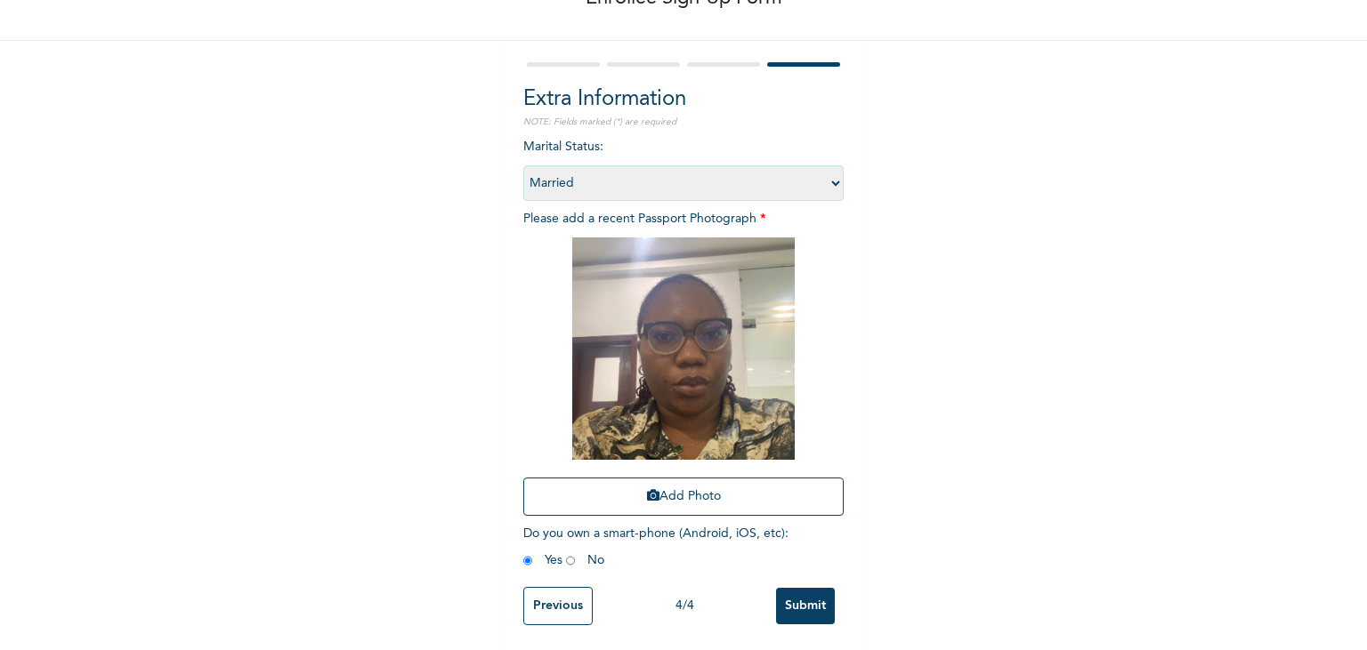
click at [545, 609] on input "Previous" at bounding box center [557, 606] width 69 height 38
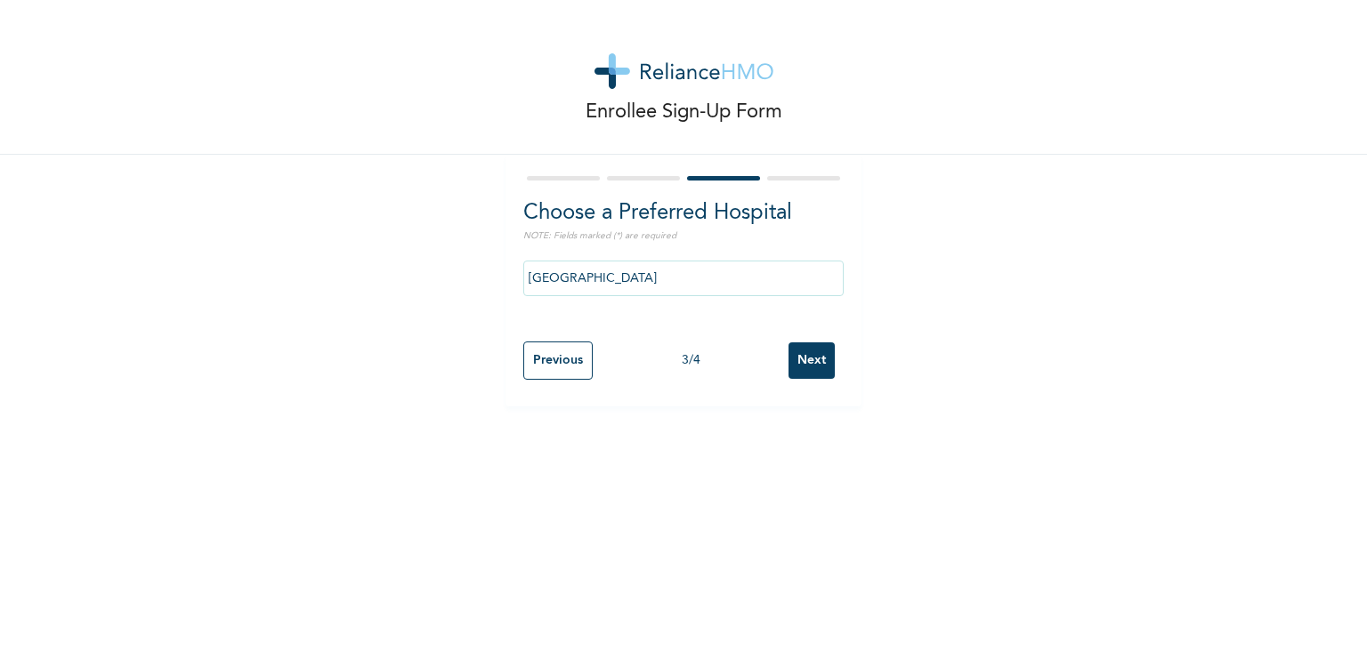
scroll to position [0, 0]
click at [563, 368] on input "Previous" at bounding box center [557, 361] width 69 height 38
select select "25"
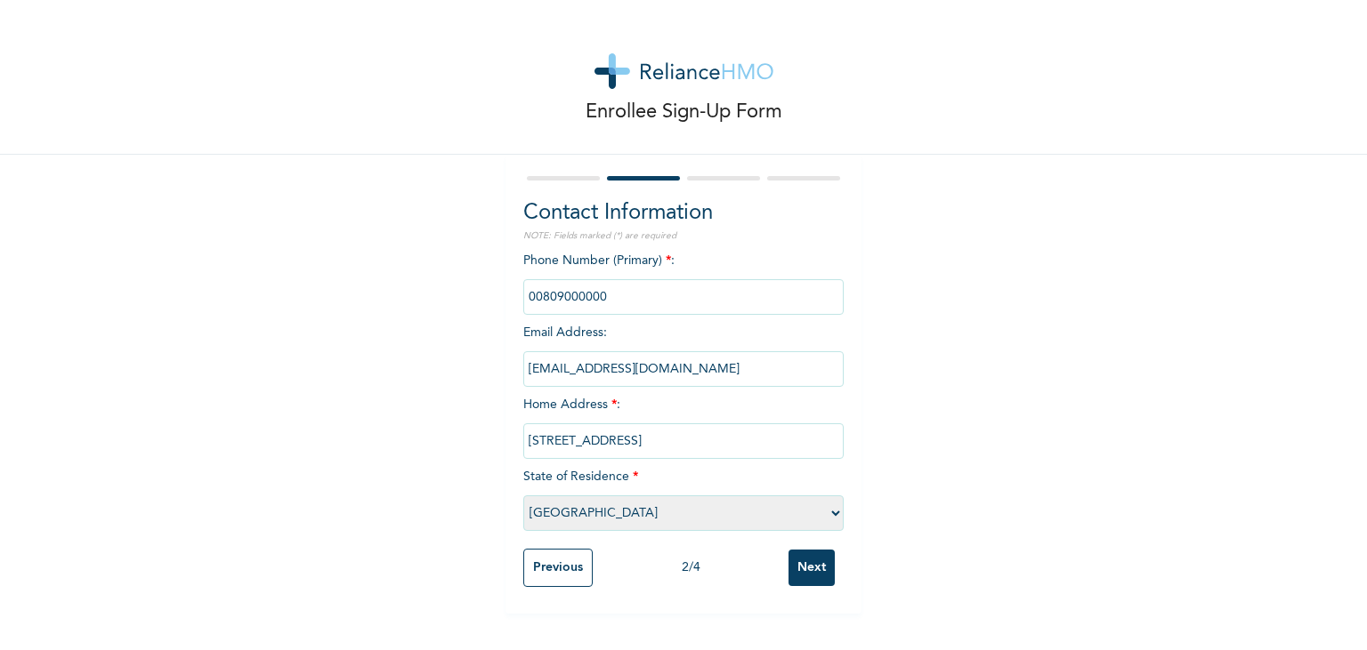
click at [634, 294] on input "phone" at bounding box center [683, 297] width 320 height 36
click at [759, 368] on input "[EMAIL_ADDRESS][DOMAIN_NAME]" at bounding box center [683, 369] width 320 height 36
click at [759, 365] on input "[EMAIL_ADDRESS][DOMAIN_NAME]" at bounding box center [683, 369] width 320 height 36
click at [819, 571] on input "Next" at bounding box center [811, 568] width 46 height 36
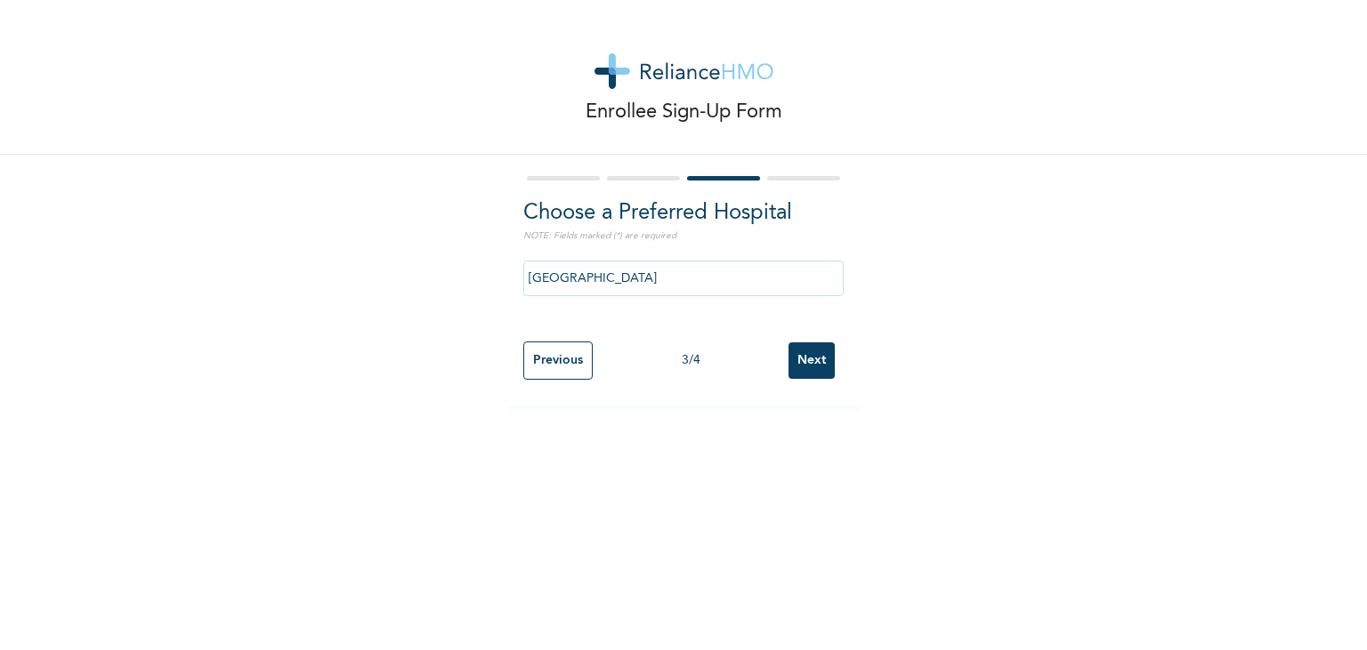
click at [823, 361] on input "Next" at bounding box center [811, 361] width 46 height 36
select select "2"
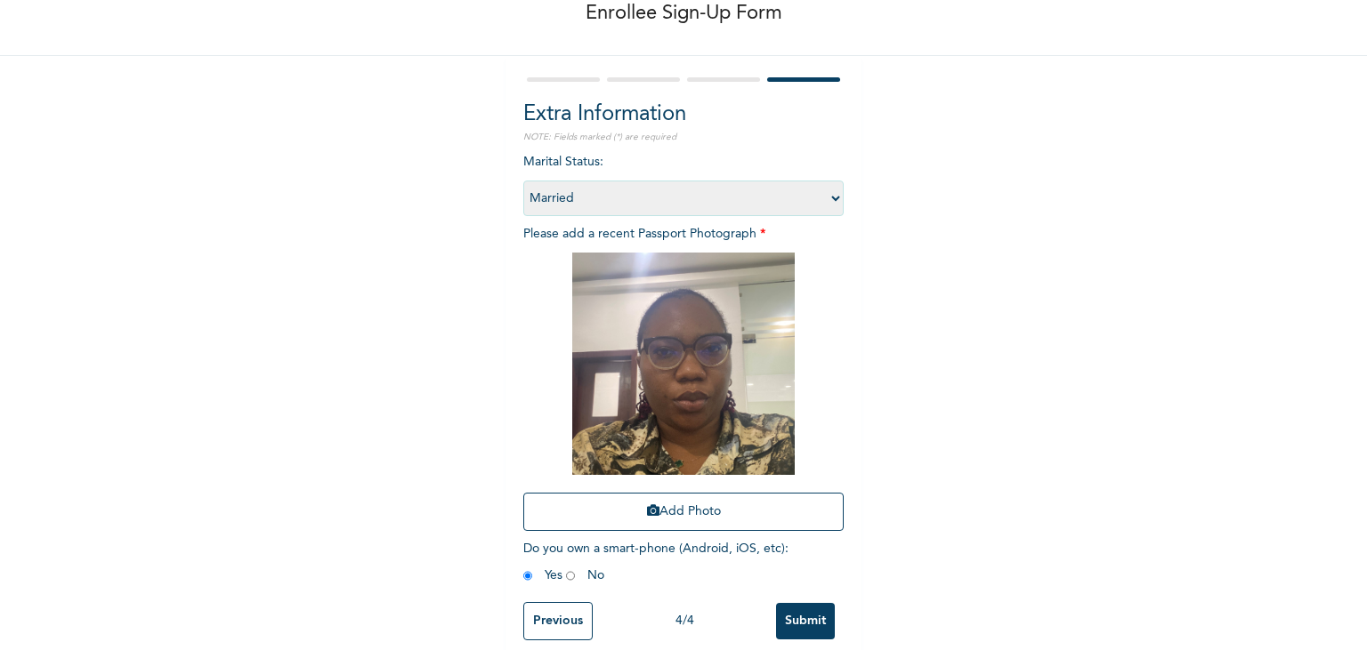
scroll to position [114, 0]
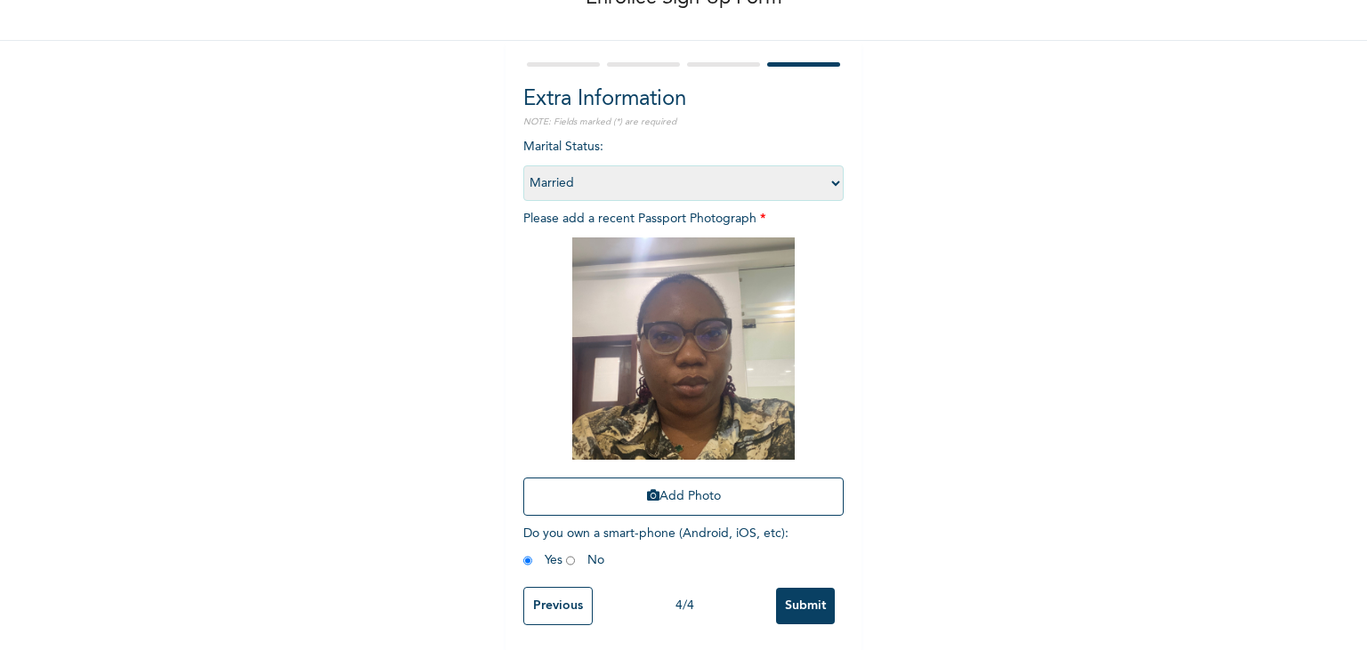
click at [805, 612] on input "Submit" at bounding box center [805, 606] width 59 height 36
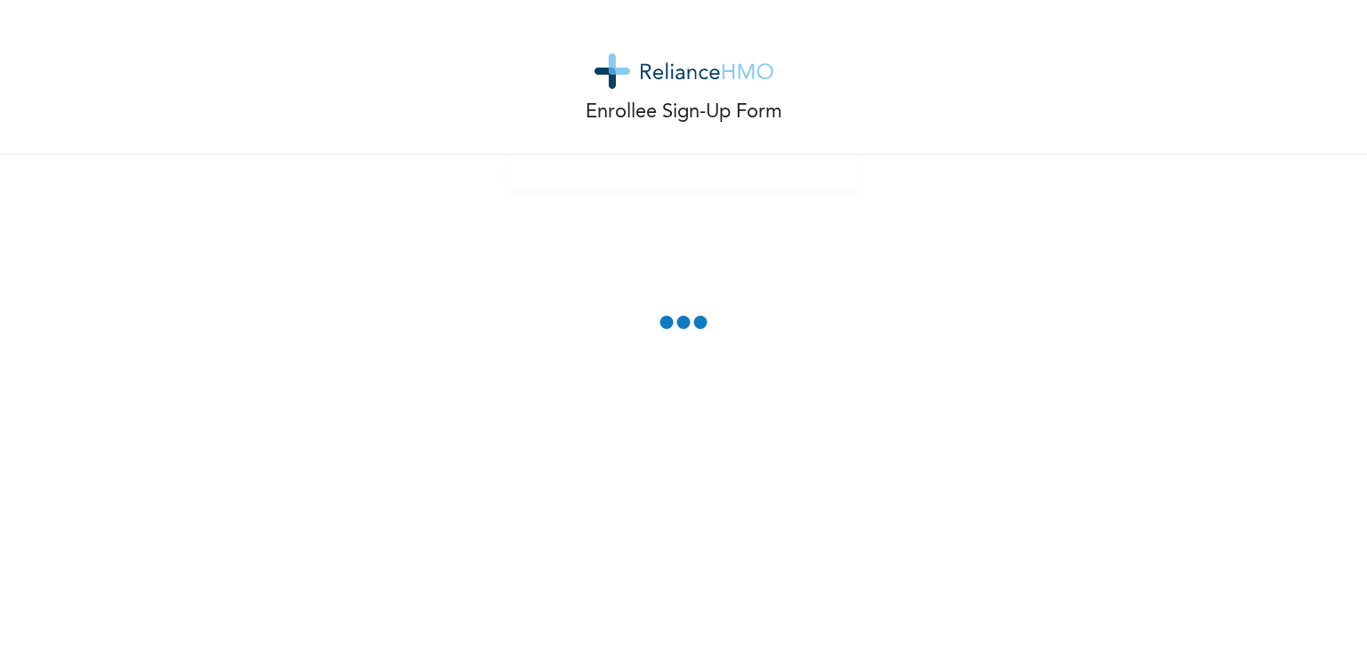
scroll to position [0, 0]
